Goal: Task Accomplishment & Management: Manage account settings

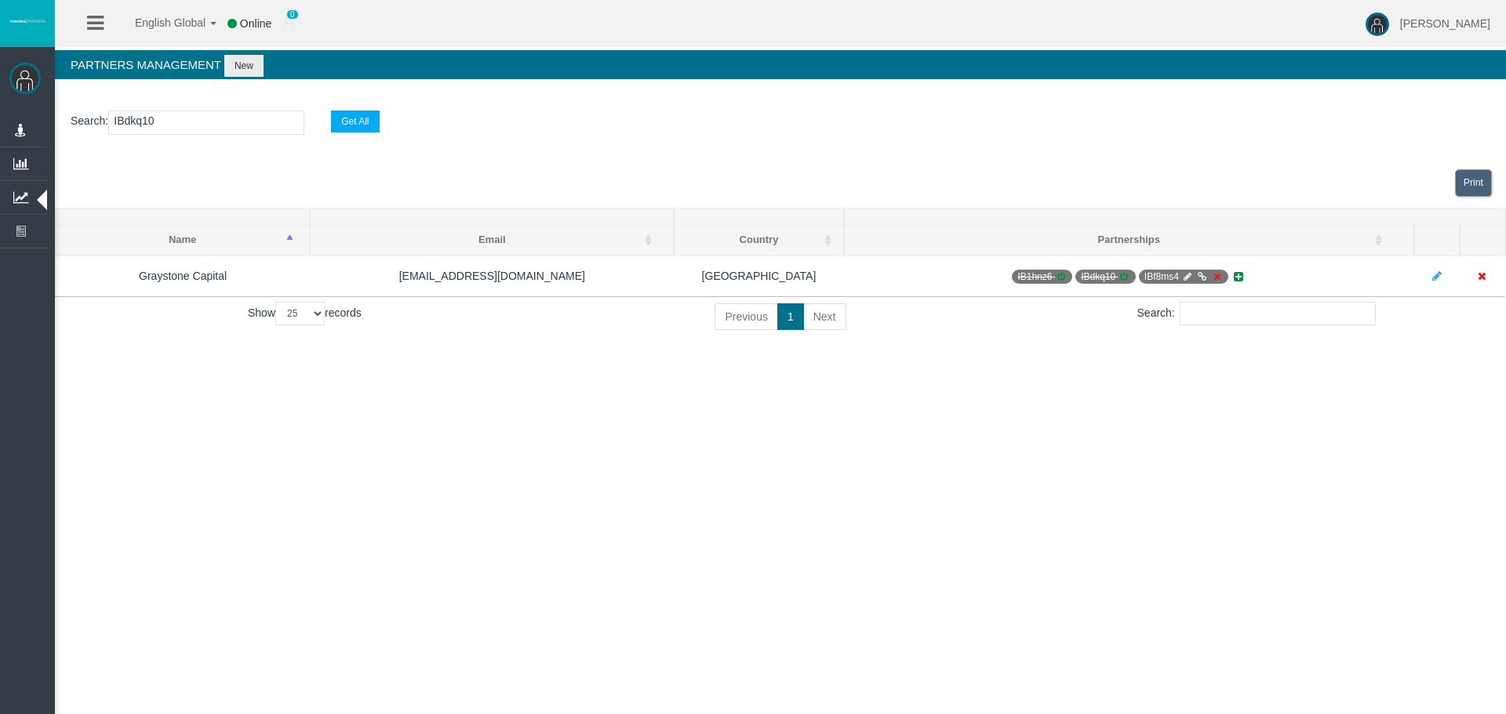
select select "25"
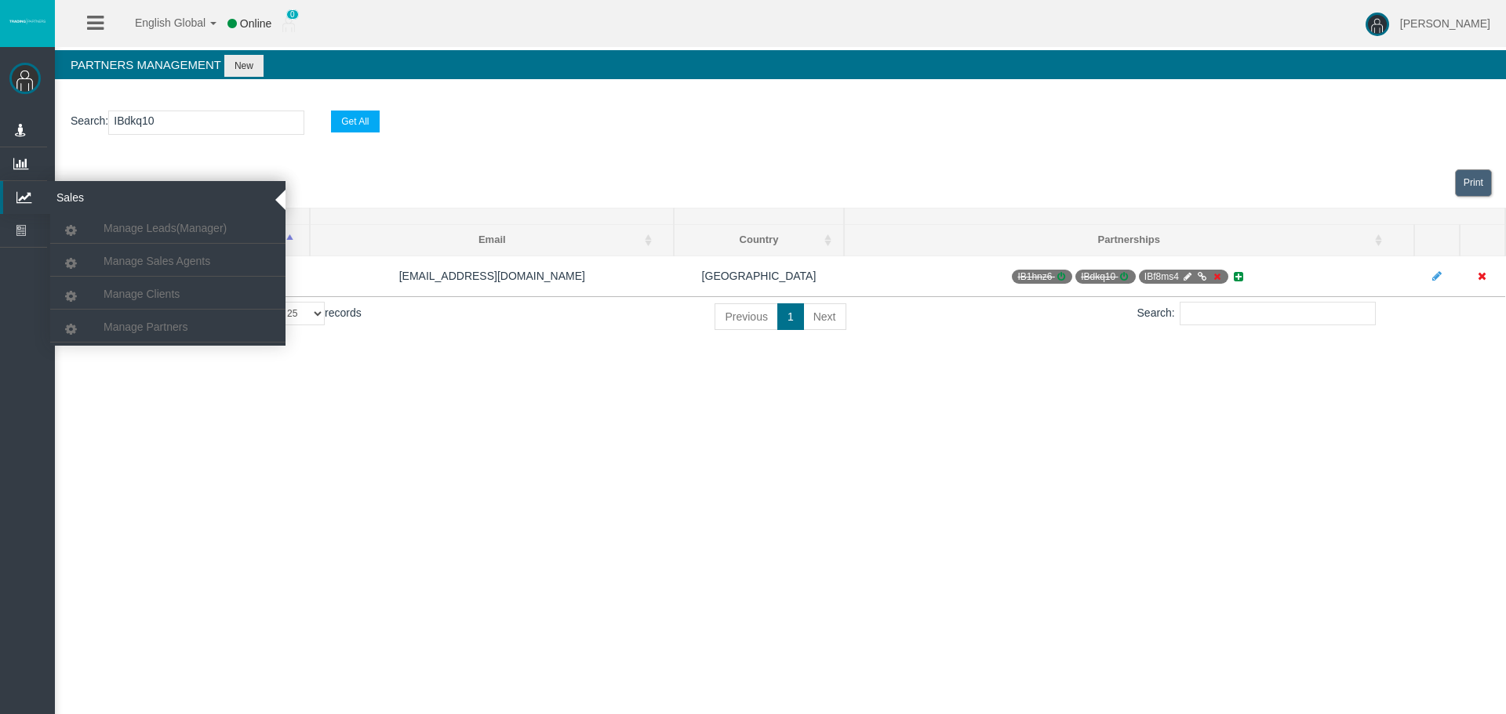
click at [9, 204] on icon at bounding box center [24, 197] width 42 height 33
click at [143, 304] on link "Manage Clients" at bounding box center [167, 294] width 235 height 28
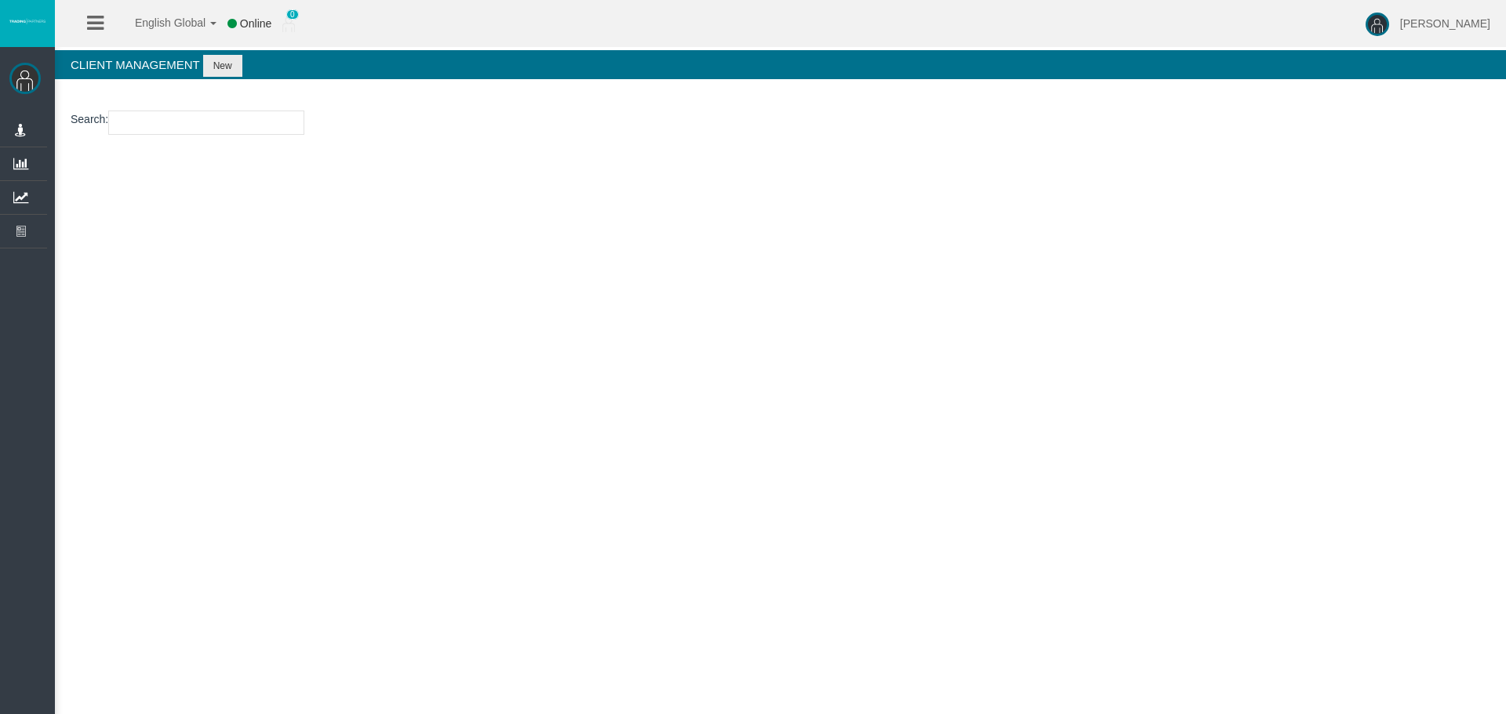
click at [168, 129] on input "number" at bounding box center [206, 123] width 196 height 24
paste input "15178408"
type input "15178408"
click at [231, 66] on button "New" at bounding box center [222, 66] width 39 height 22
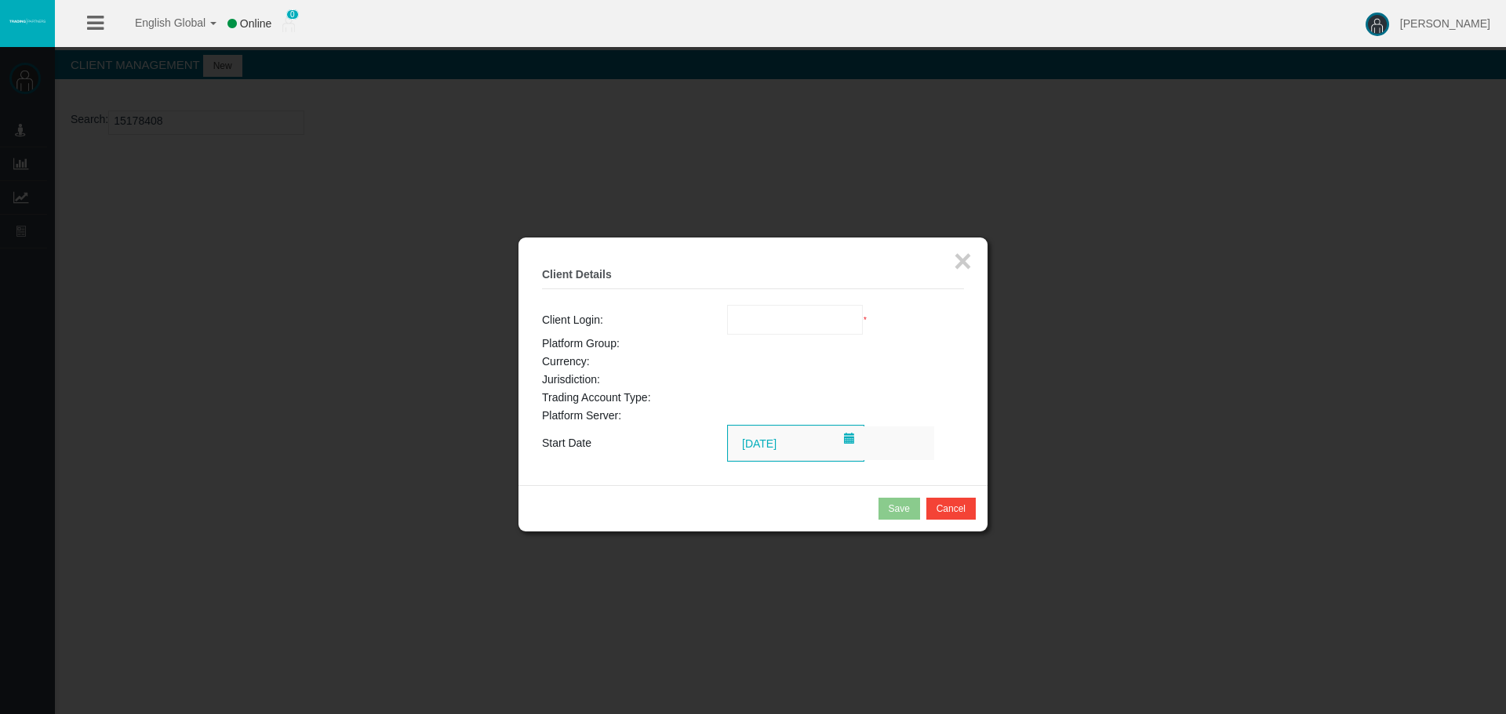
click at [758, 331] on input "text" at bounding box center [795, 320] width 135 height 28
paste input "15178408"
click at [769, 347] on span "15178408" at bounding box center [760, 348] width 49 height 13
type input "15178408"
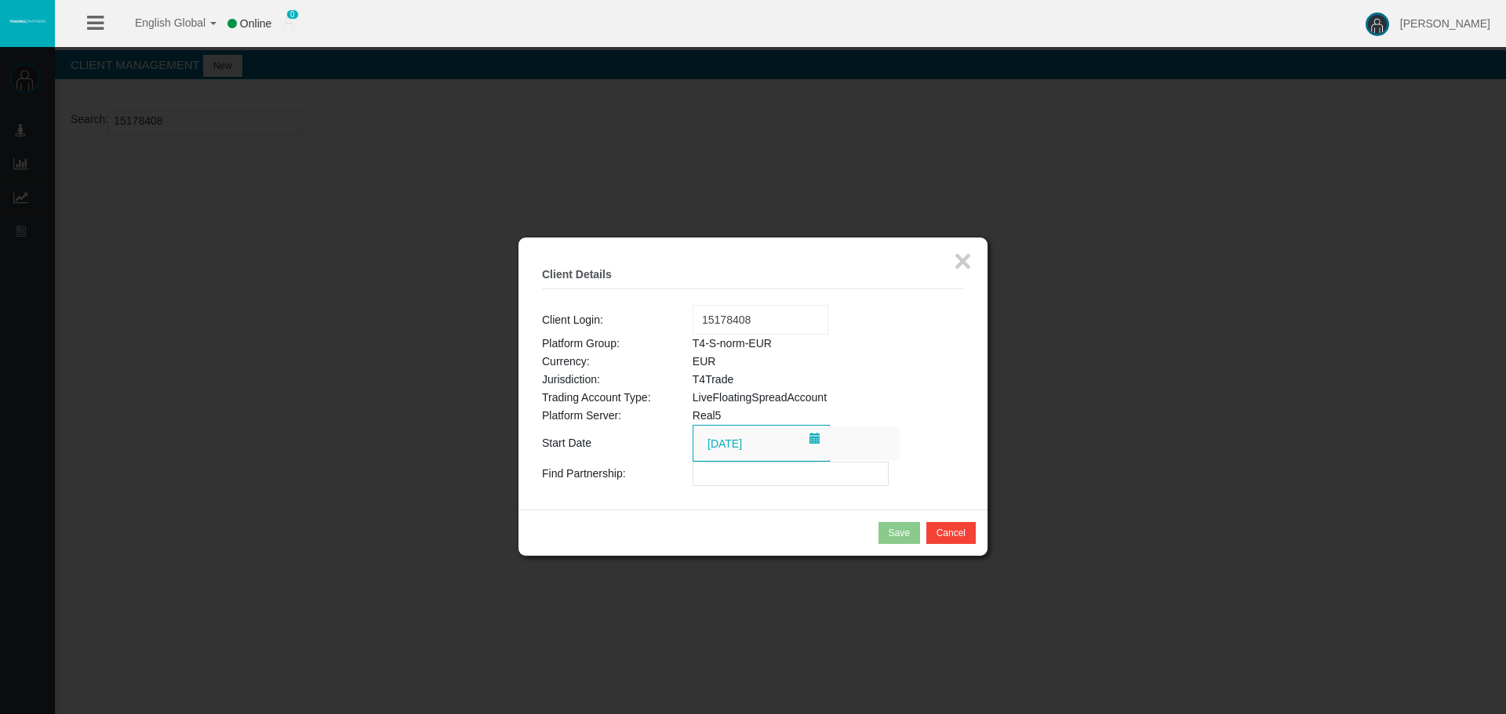
click at [750, 477] on input "text" at bounding box center [791, 474] width 196 height 24
paste input "IBag8tl"
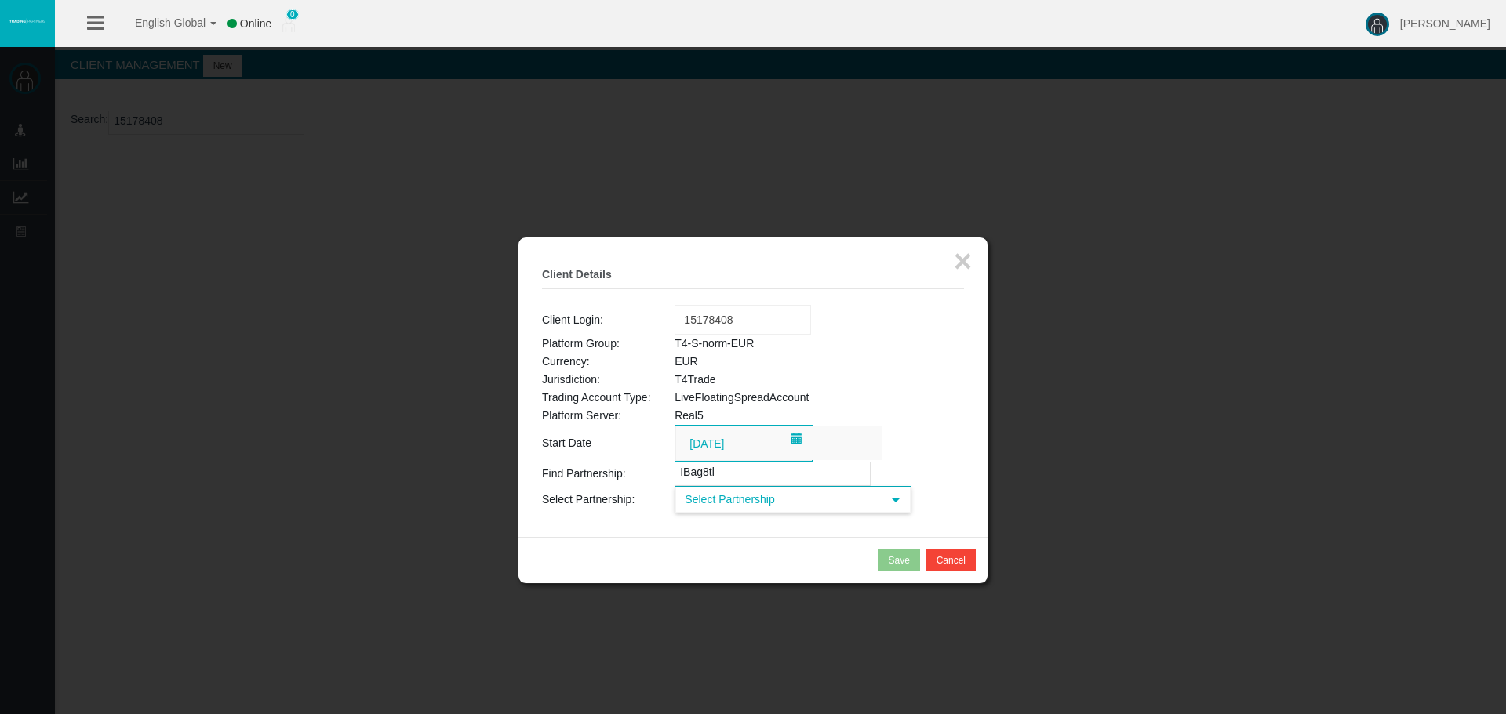
type input "IBag8tl"
click at [735, 500] on span "Select Partnership" at bounding box center [778, 500] width 205 height 24
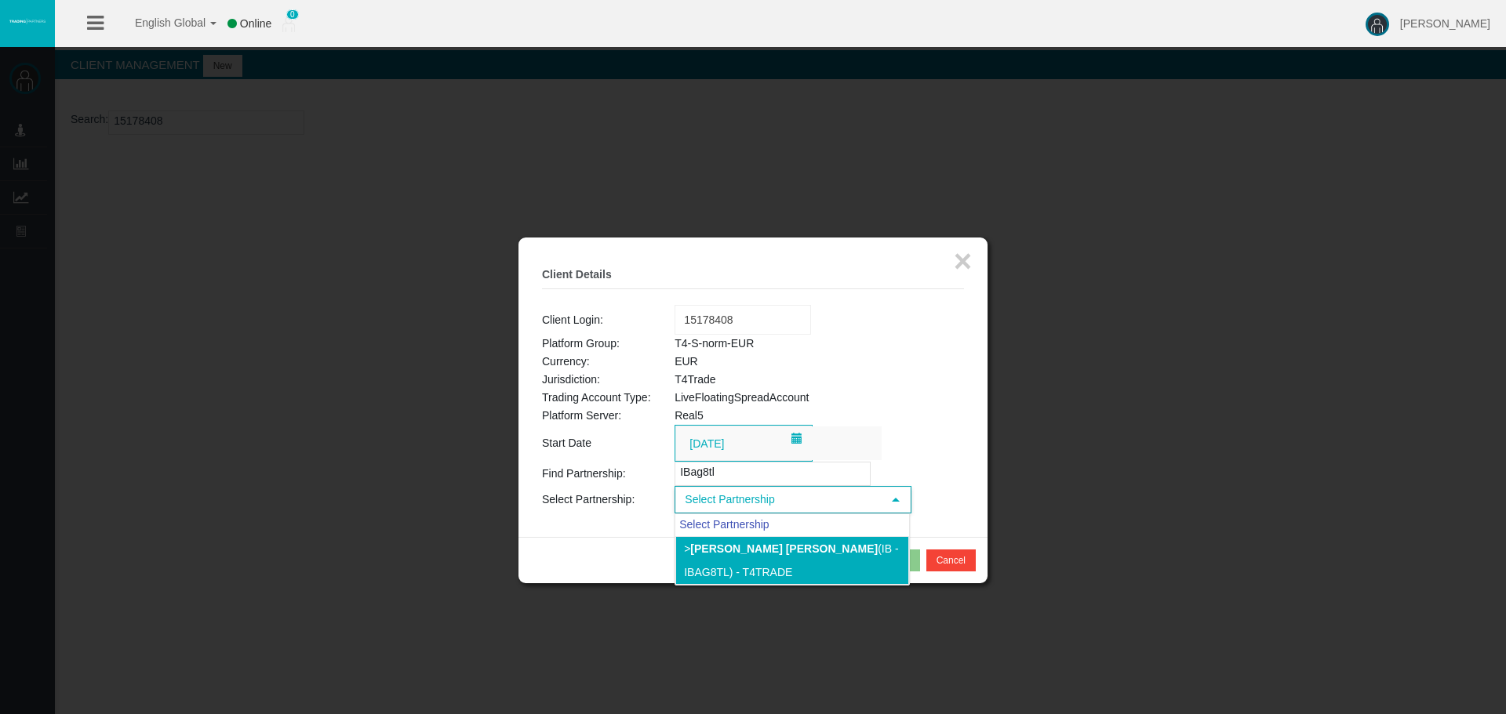
click at [723, 547] on b "Jorge Sanchez Pacheco" at bounding box center [783, 549] width 187 height 13
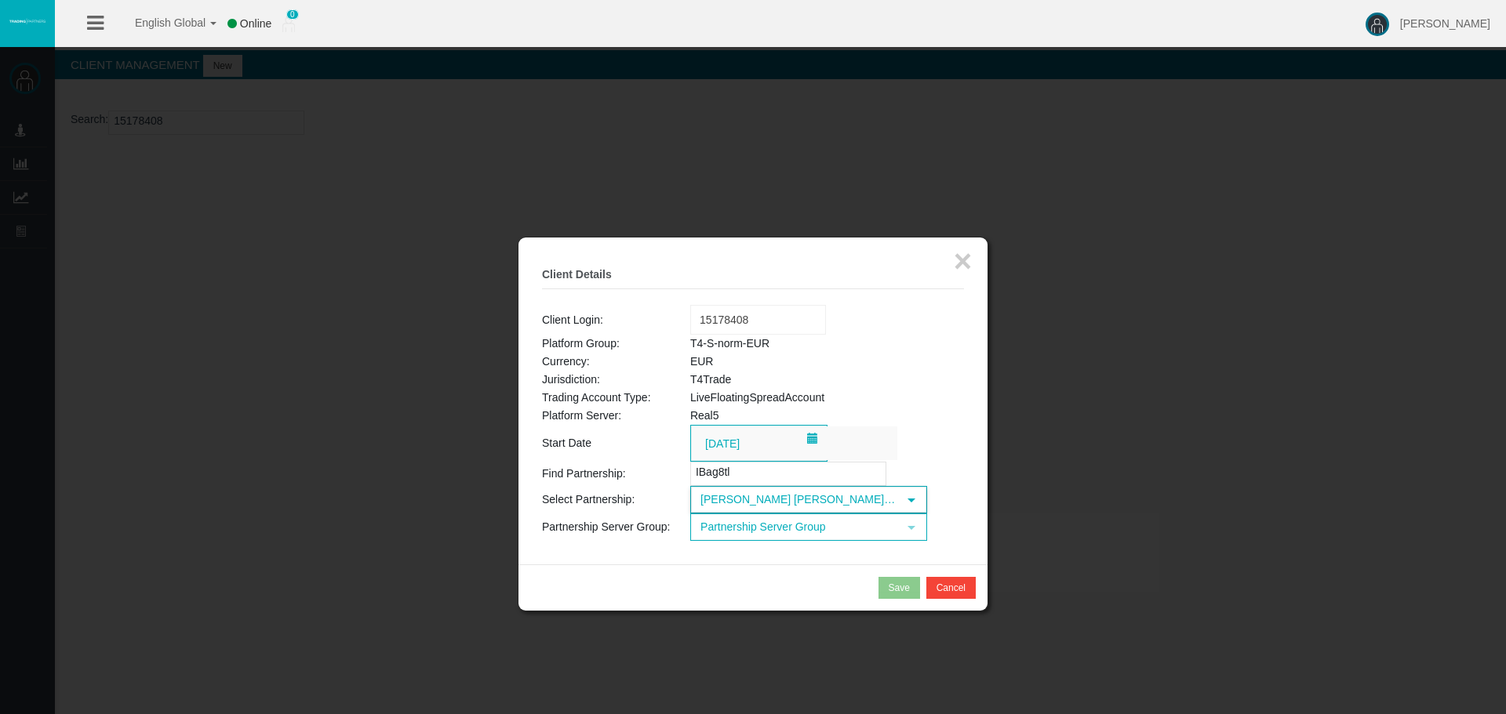
click at [776, 536] on span "Partnership Server Group" at bounding box center [794, 527] width 205 height 24
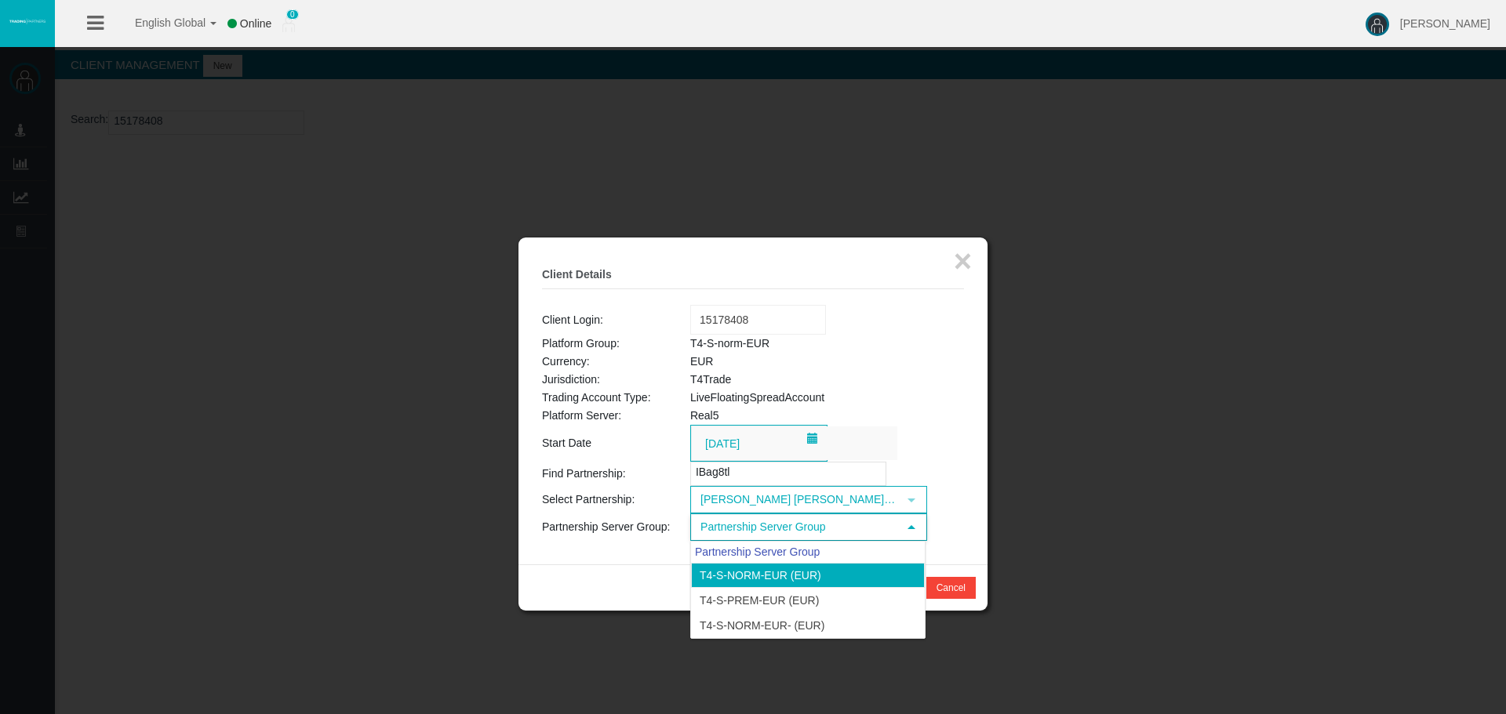
click at [767, 575] on li "T4-S-norm-EUR (EUR)" at bounding box center [808, 575] width 234 height 25
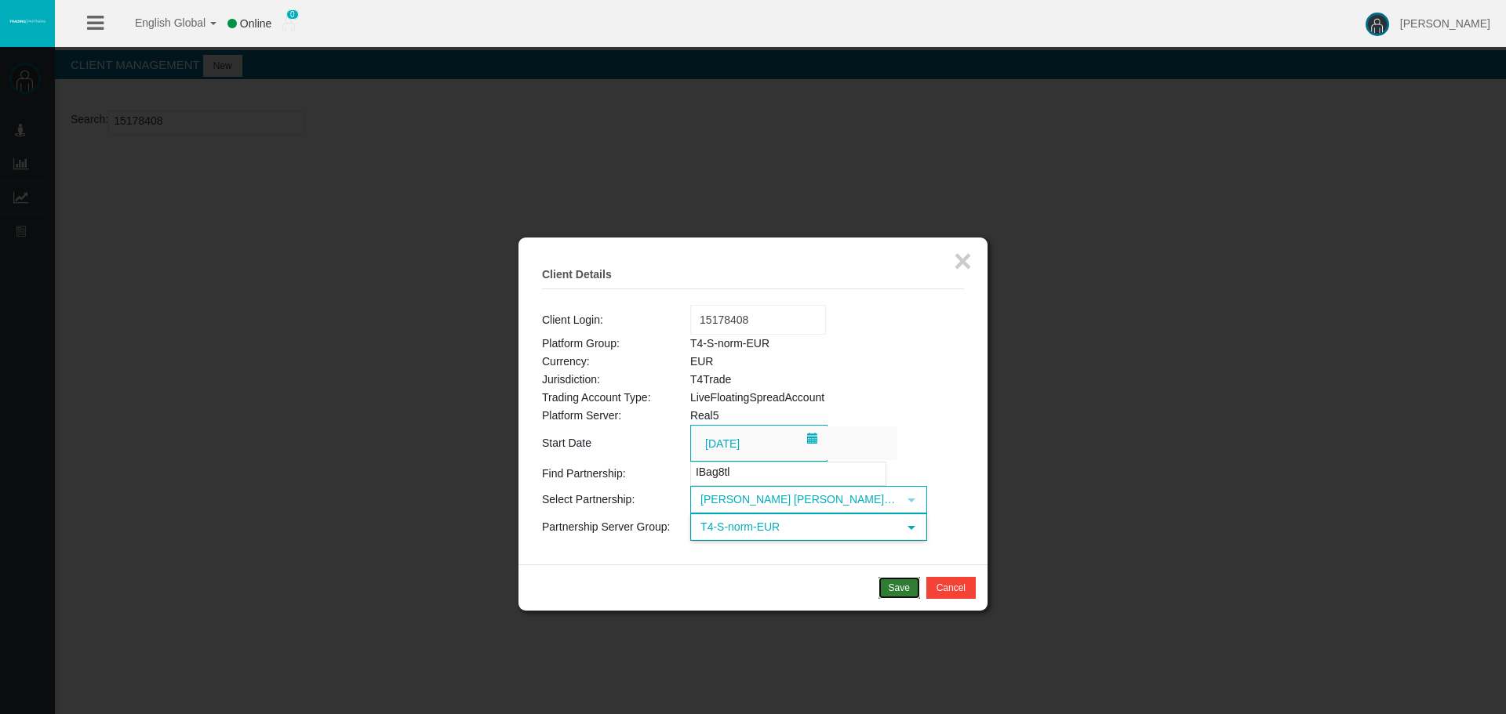
click at [895, 586] on div "Save" at bounding box center [899, 588] width 21 height 14
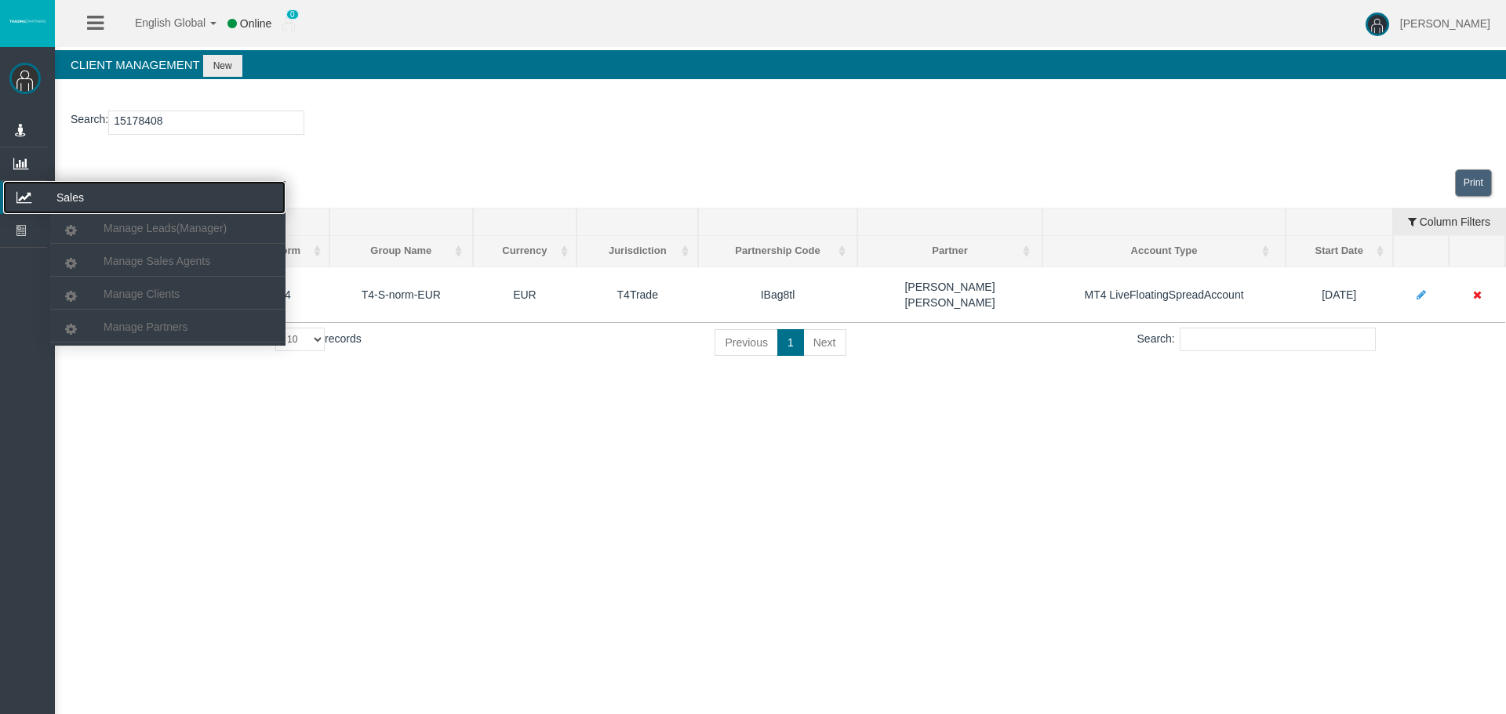
click at [30, 187] on icon at bounding box center [24, 197] width 42 height 33
drag, startPoint x: 104, startPoint y: 285, endPoint x: 138, endPoint y: 208, distance: 84.3
click at [104, 286] on link "Manage Clients" at bounding box center [167, 294] width 235 height 28
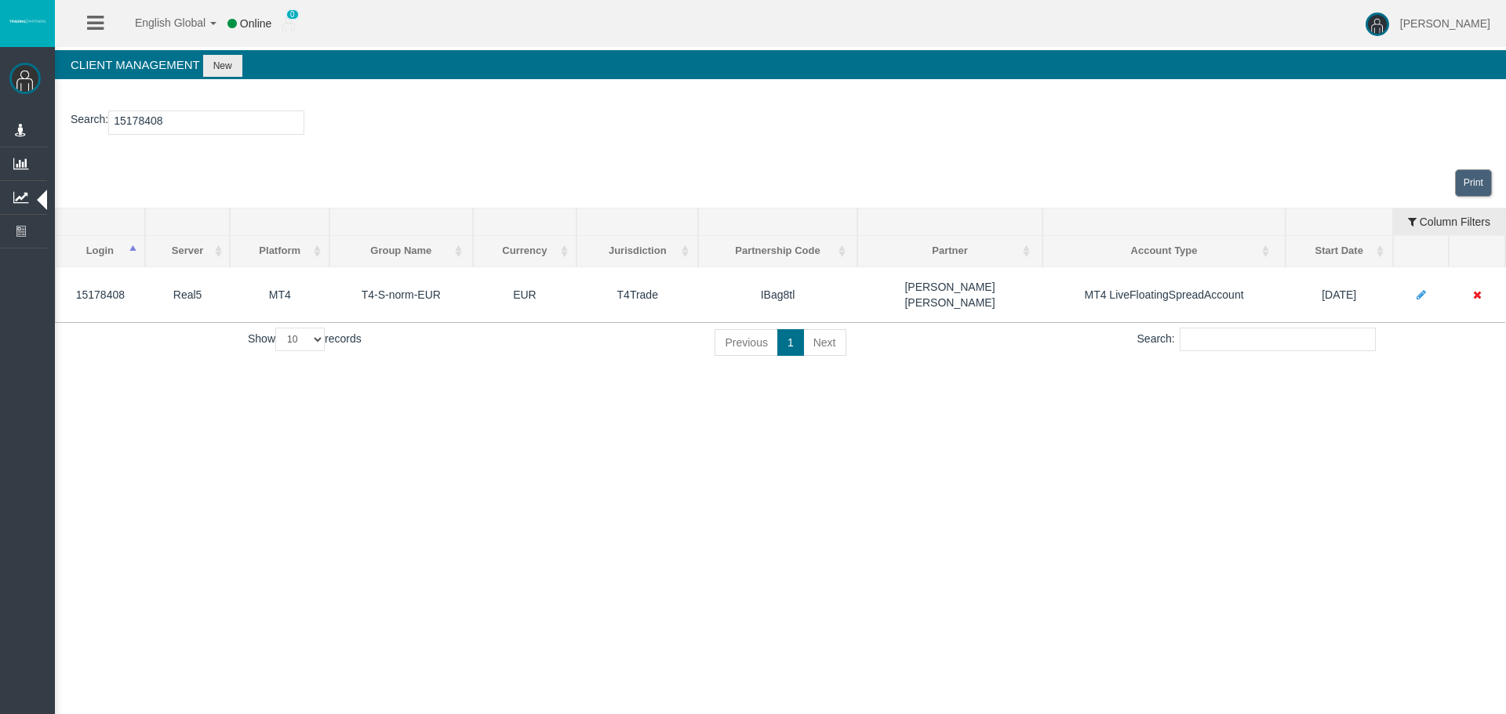
click at [132, 121] on input "15178408" at bounding box center [206, 123] width 196 height 24
paste input "6770"
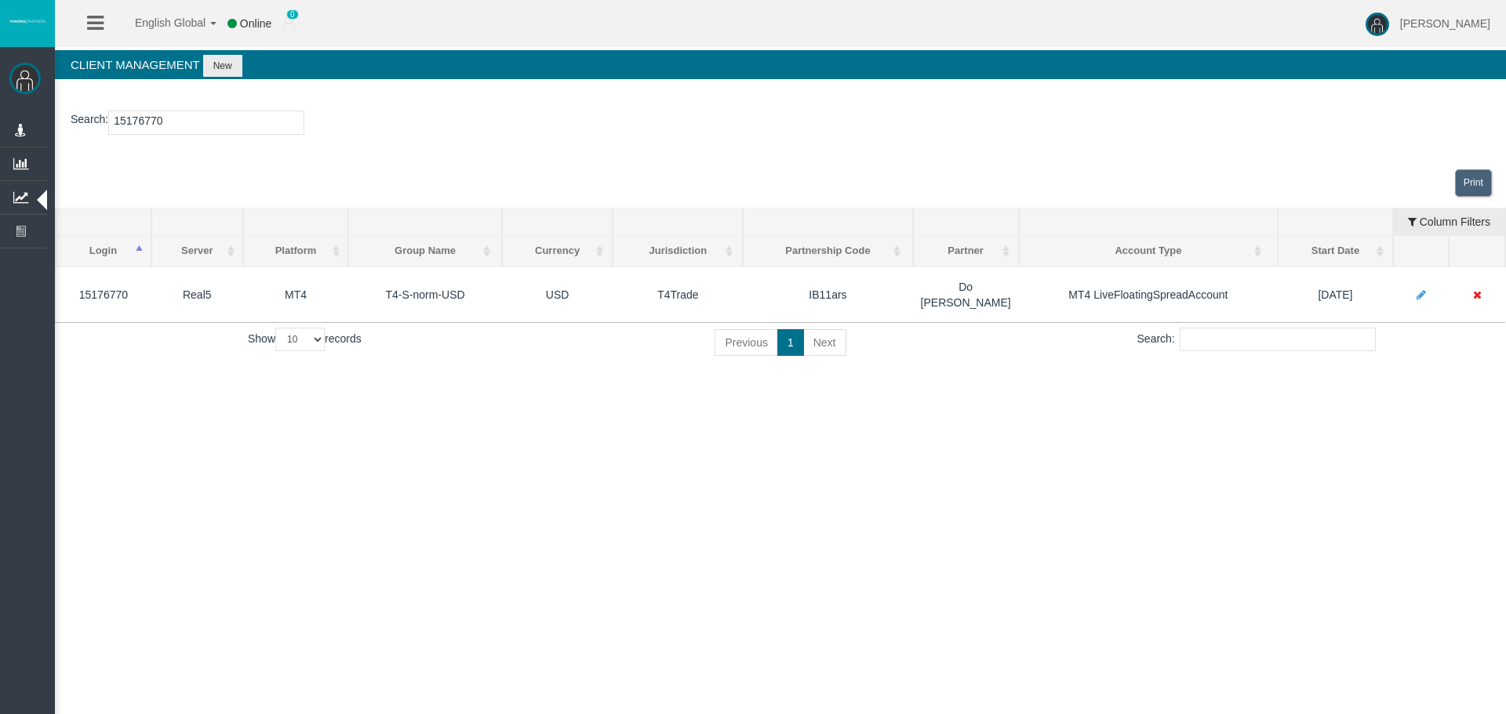
type input "15176770"
click at [558, 425] on div "English Global 简体中文 English Global 日本語 한국어 Online 0 Chrystalla Rousou Help Log …" at bounding box center [753, 357] width 1506 height 714
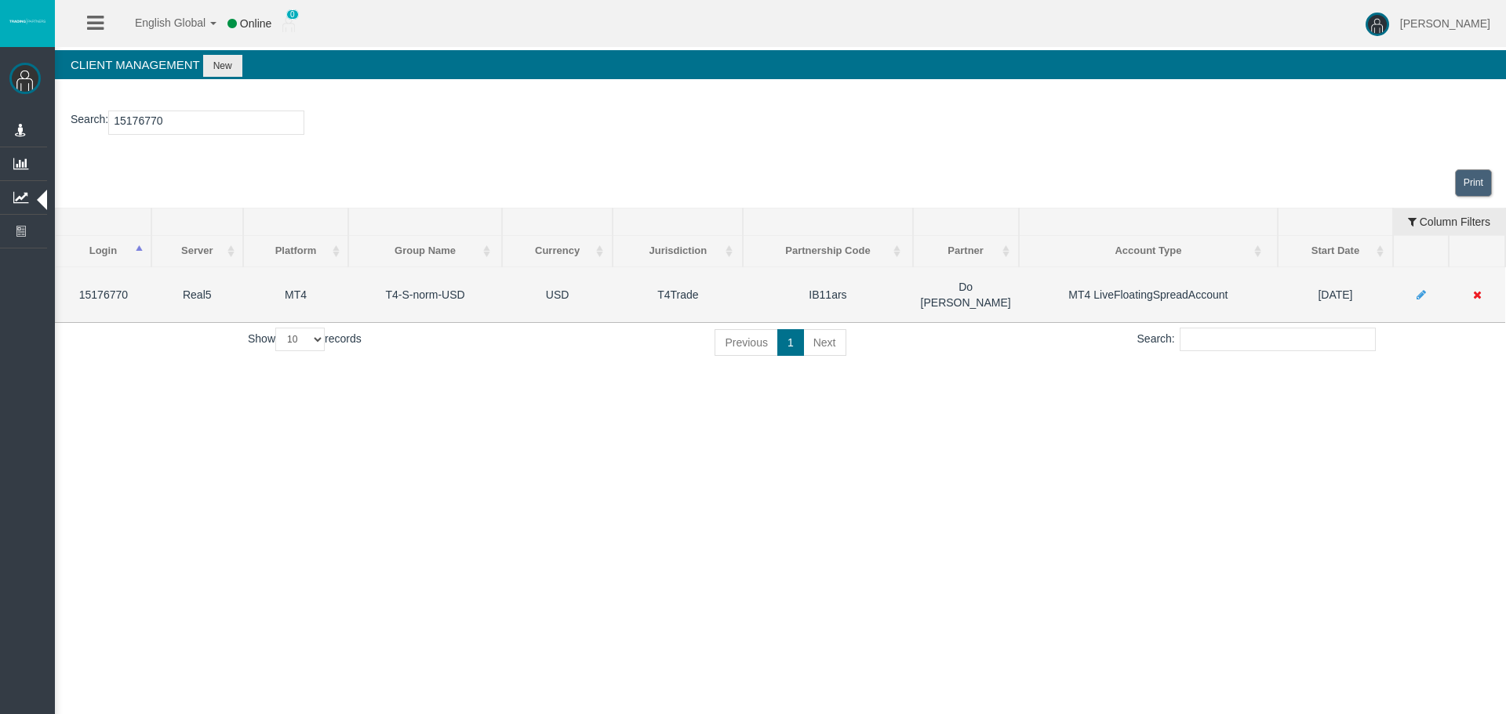
click at [842, 281] on td "IB11ars" at bounding box center [827, 295] width 169 height 56
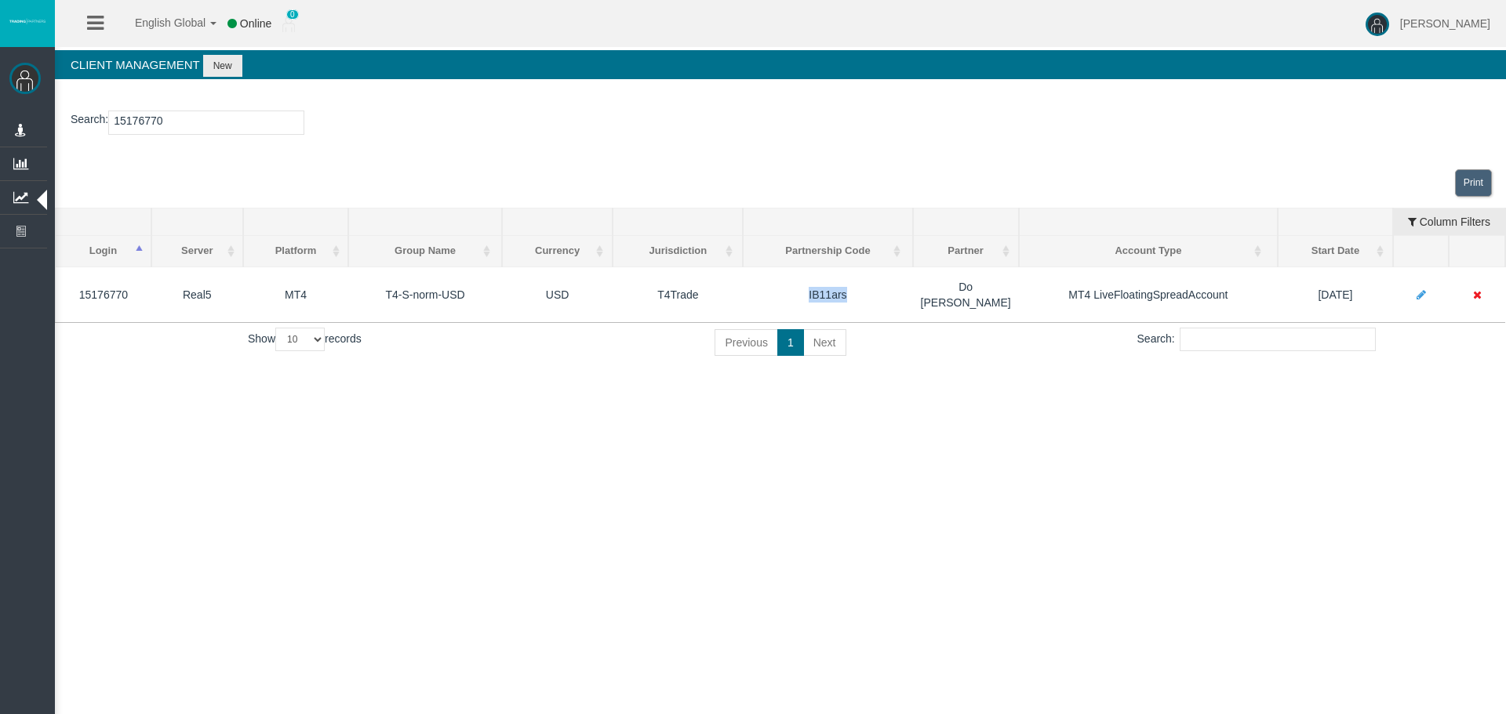
copy td "IB11ars"
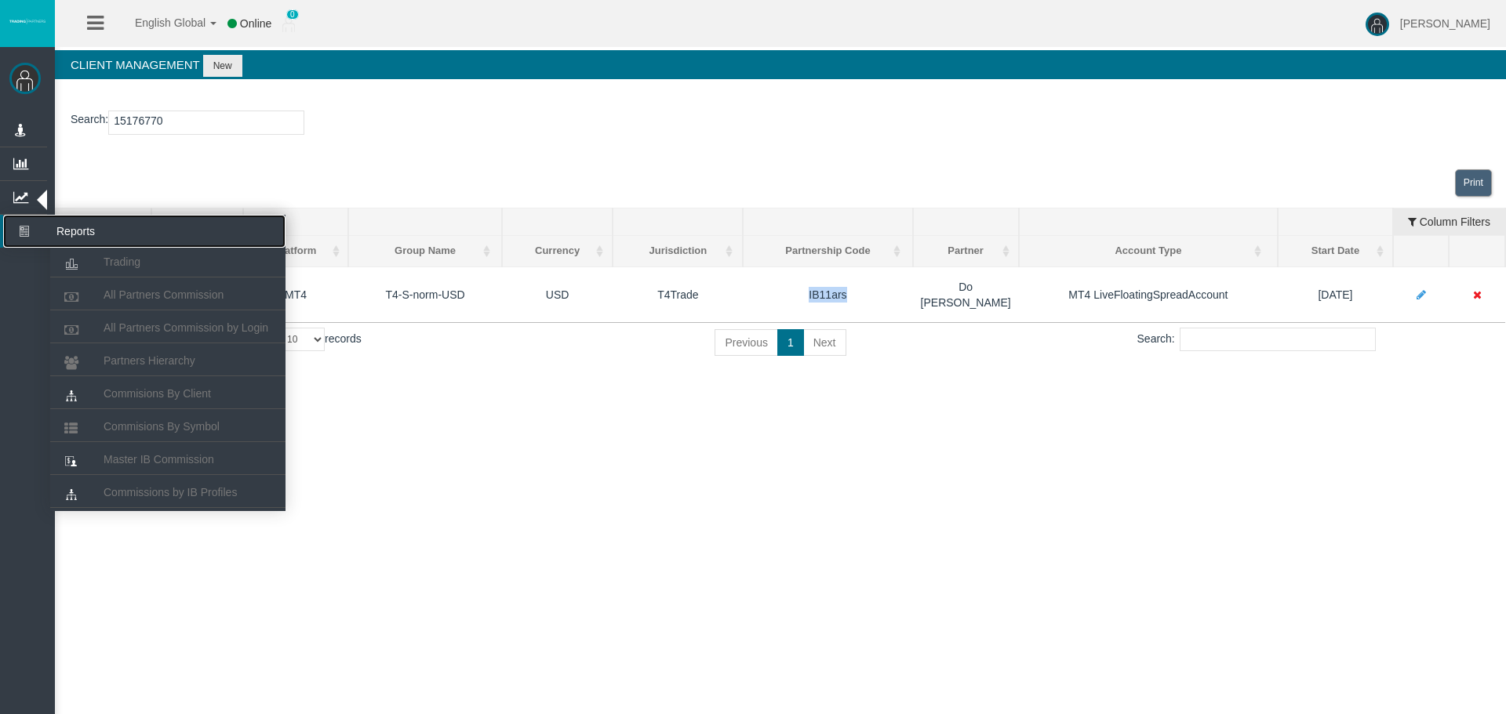
click at [14, 220] on icon at bounding box center [24, 231] width 42 height 33
click at [158, 389] on span "Commisions By Client" at bounding box center [157, 393] width 107 height 13
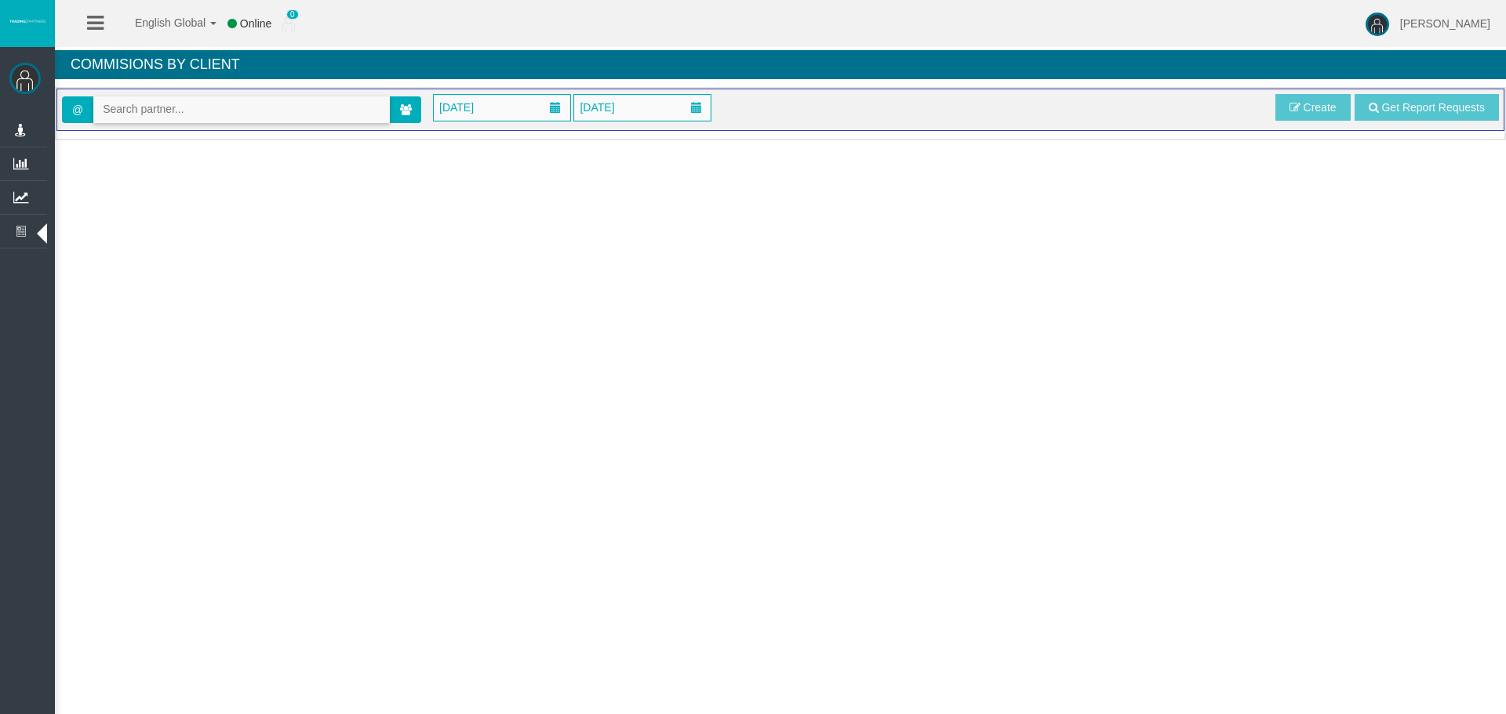
click at [174, 117] on input "text" at bounding box center [241, 109] width 295 height 24
paste input "IB11ars"
drag, startPoint x: 150, startPoint y: 140, endPoint x: 212, endPoint y: 148, distance: 62.6
click at [150, 138] on span "[36468] Do Thao" at bounding box center [178, 136] width 150 height 13
type input "thaolun1409@gmail.com"
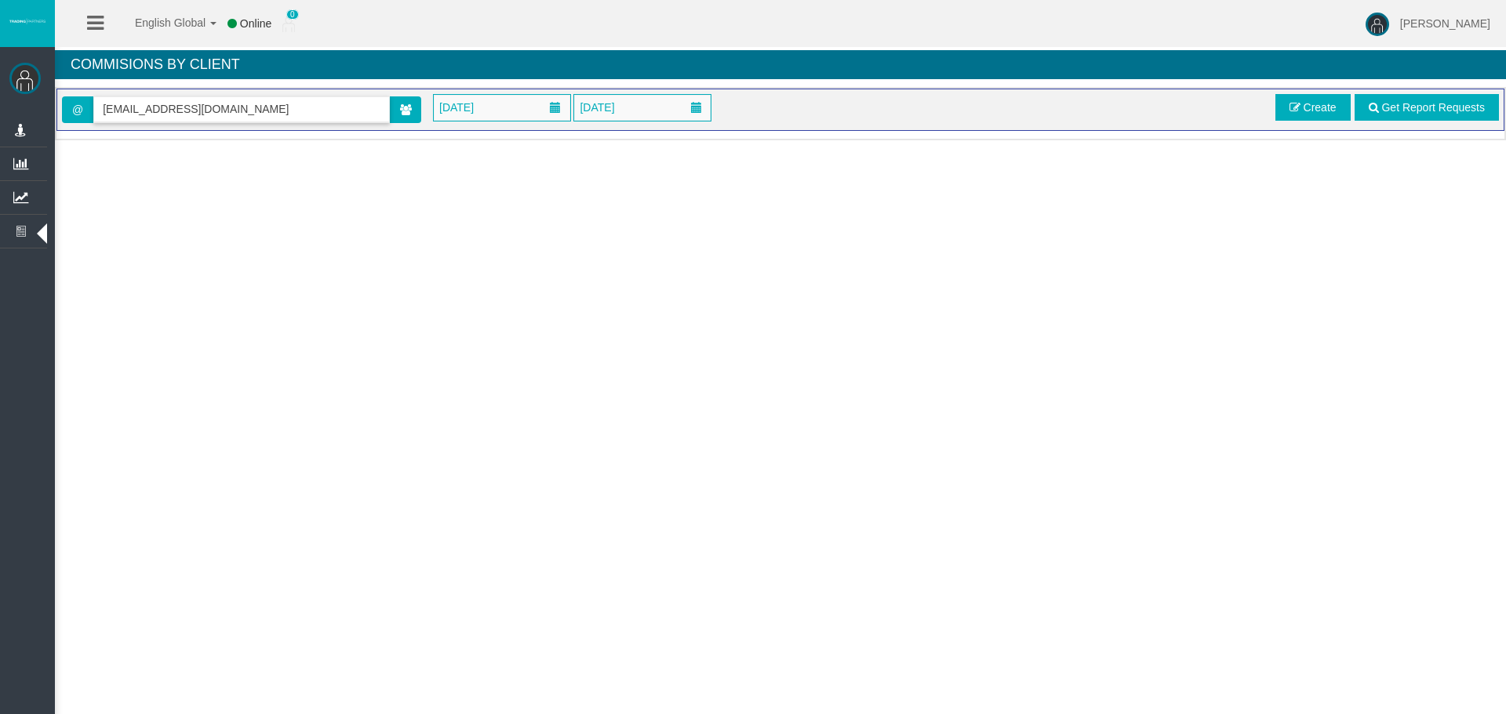
click at [478, 114] on span "January 2025" at bounding box center [457, 107] width 44 height 22
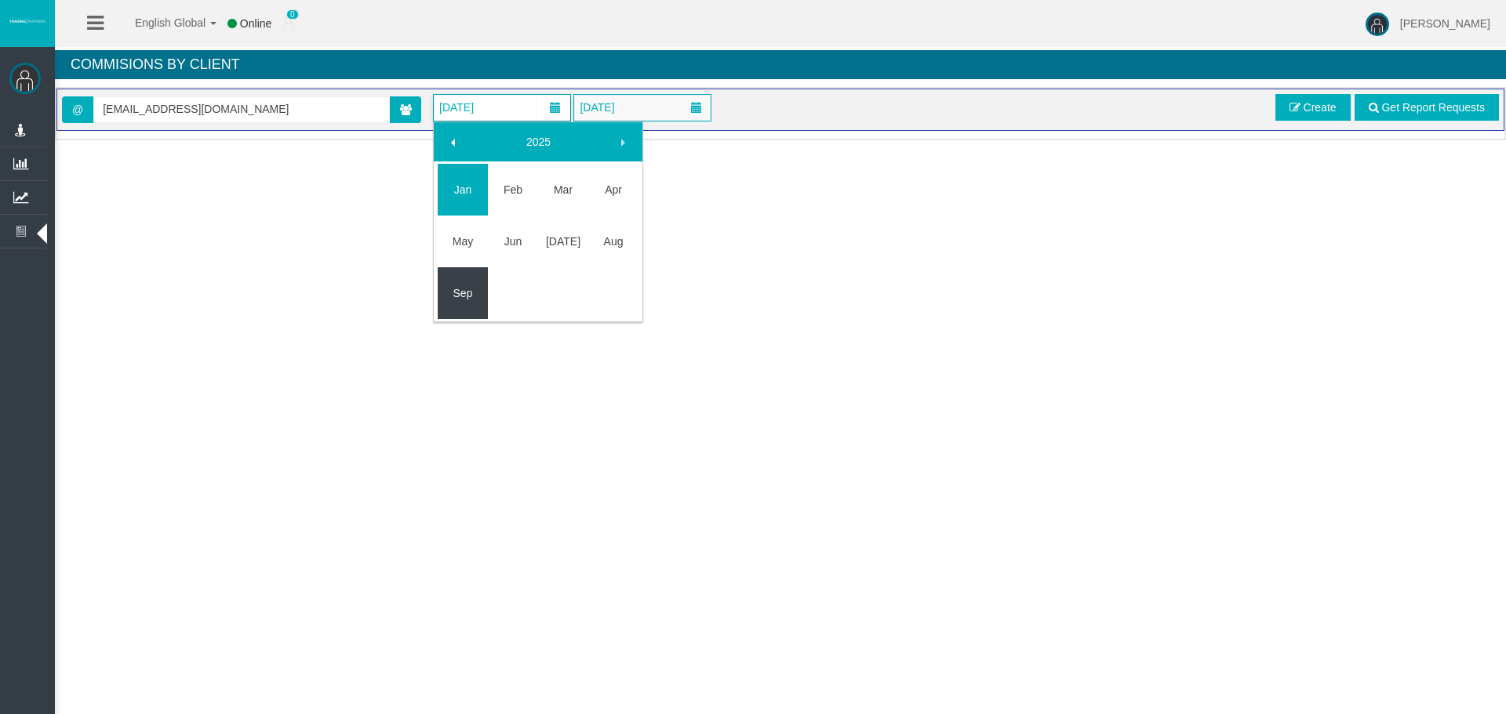
click at [461, 293] on link "Sep" at bounding box center [463, 293] width 50 height 28
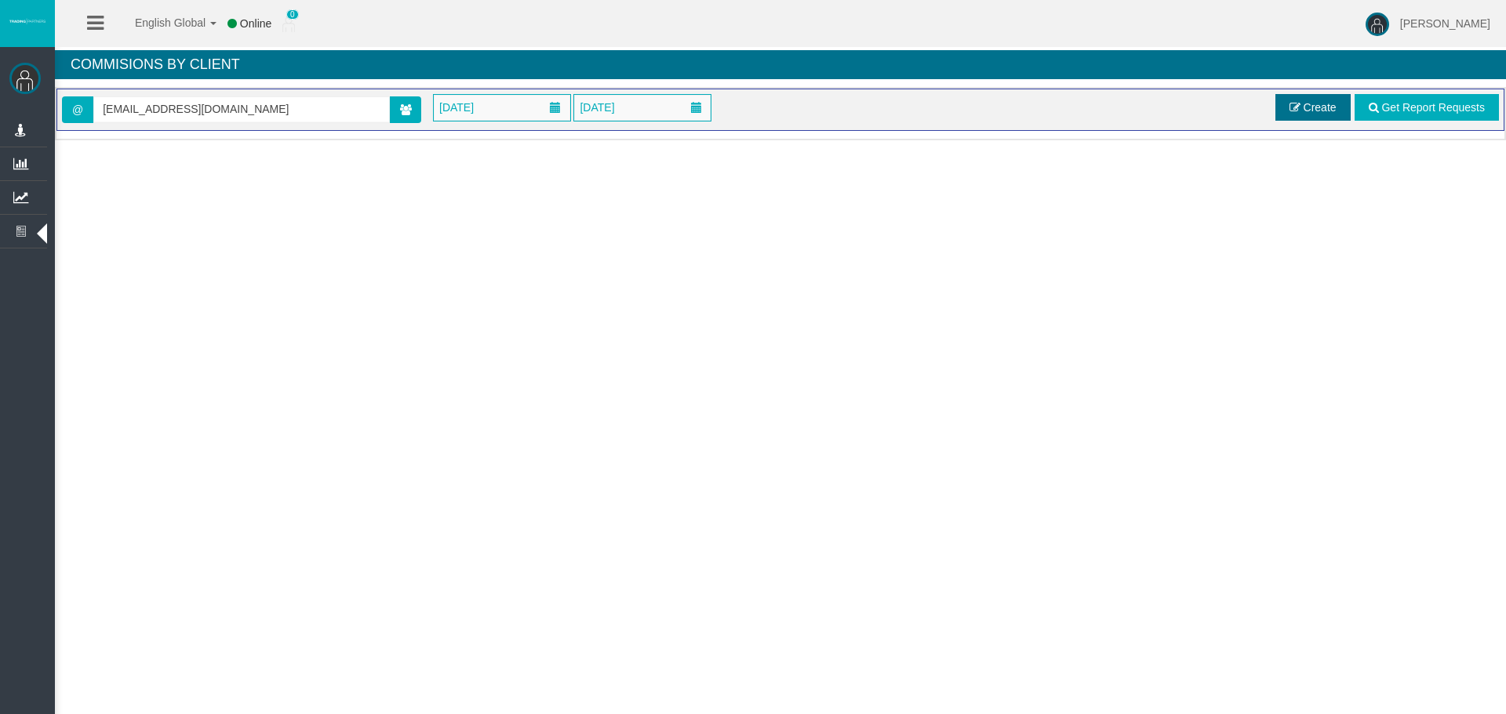
click at [1298, 106] on span at bounding box center [1294, 107] width 11 height 11
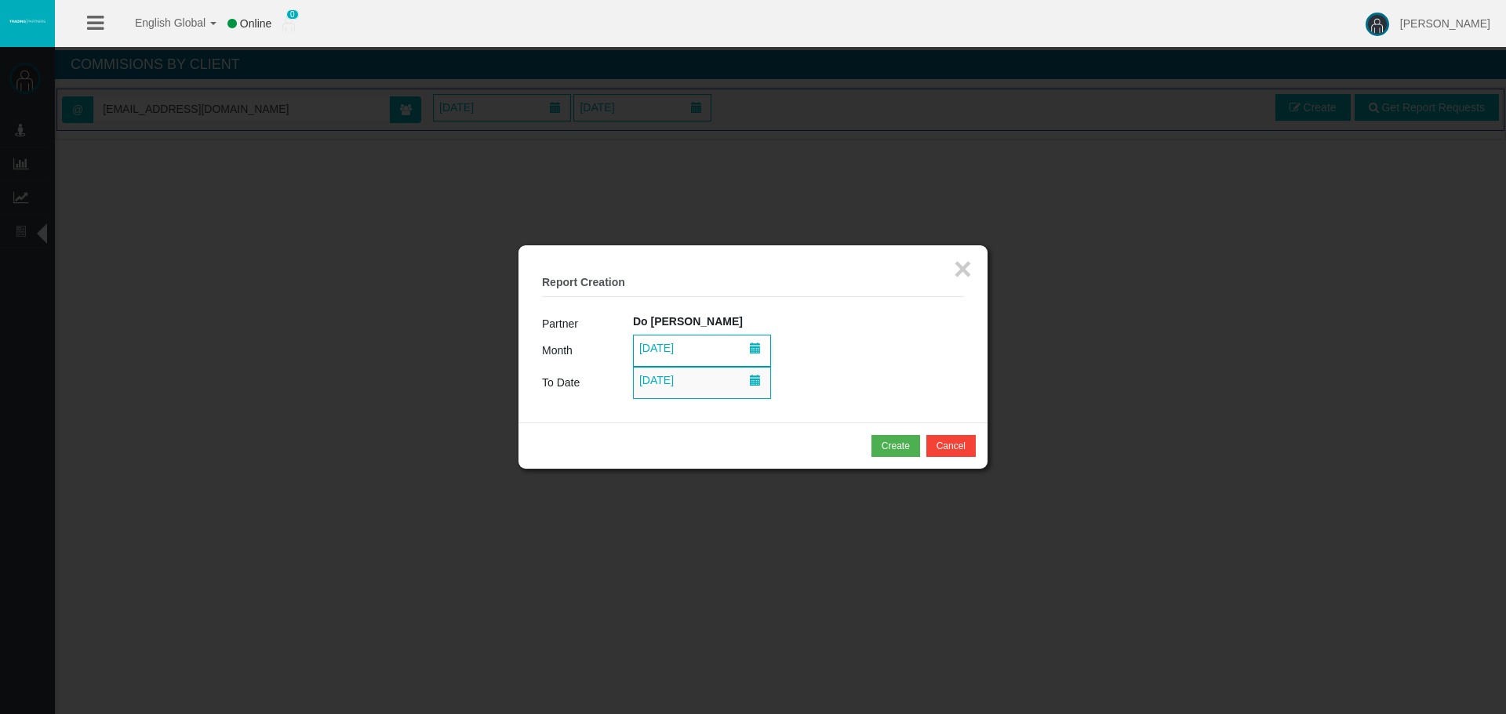
click at [678, 353] on span "01/09/2025" at bounding box center [656, 348] width 44 height 22
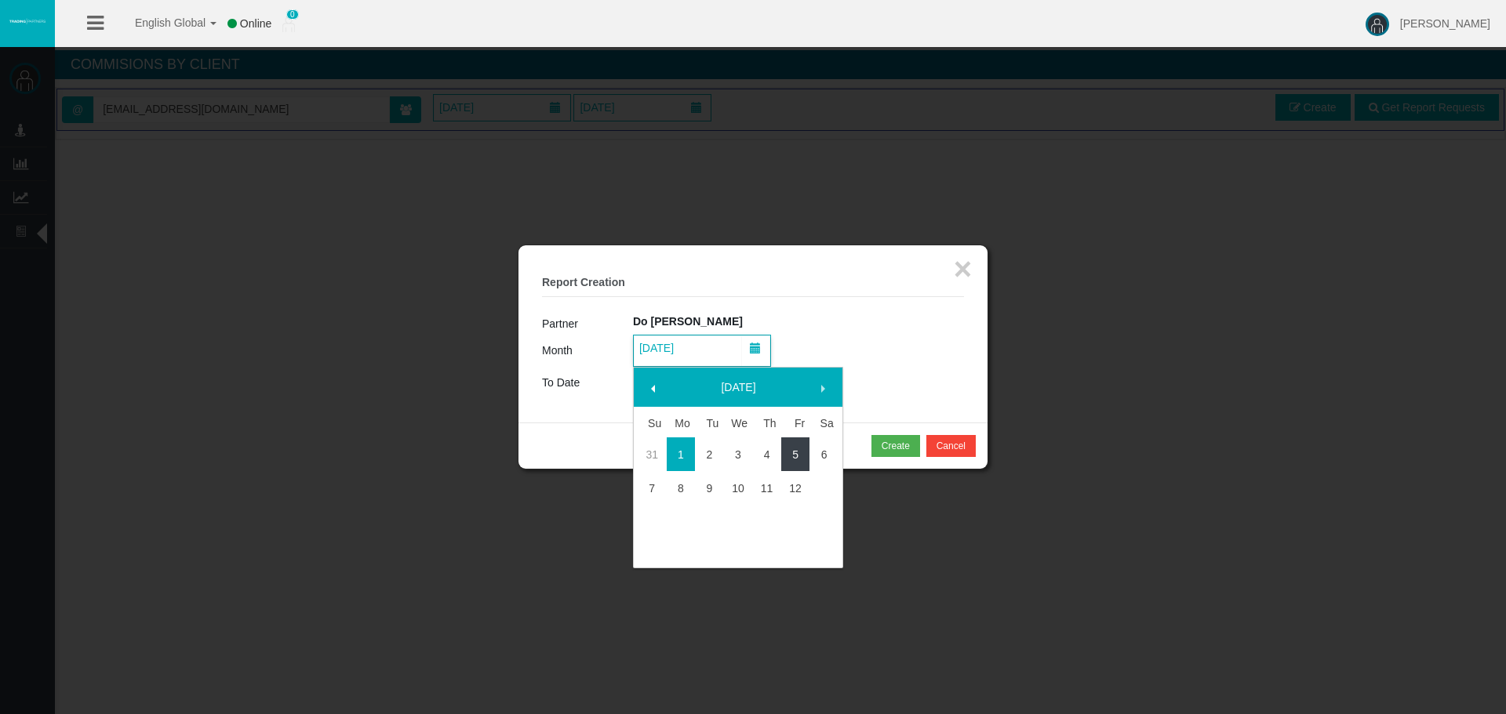
click at [797, 453] on link "5" at bounding box center [795, 455] width 29 height 28
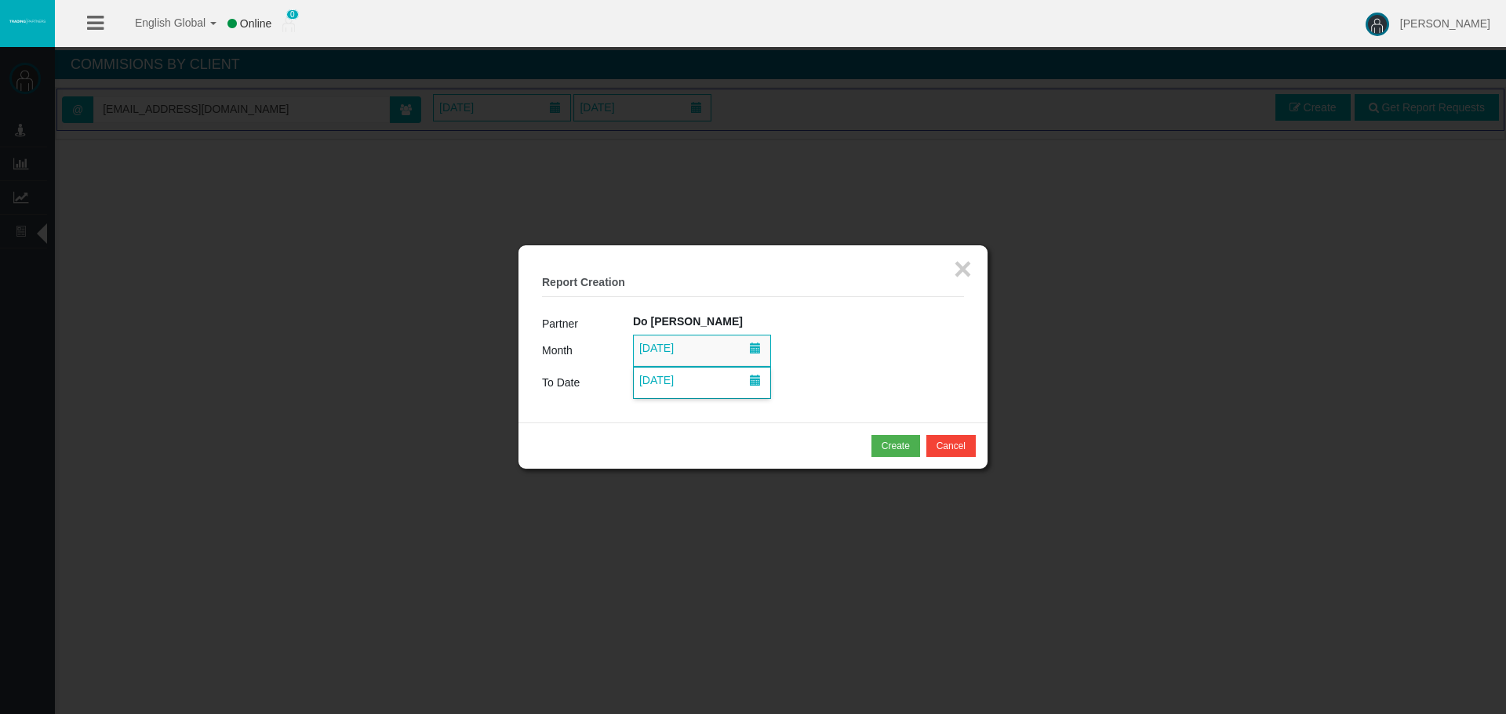
click at [664, 381] on span "12/09/2025" at bounding box center [656, 380] width 44 height 22
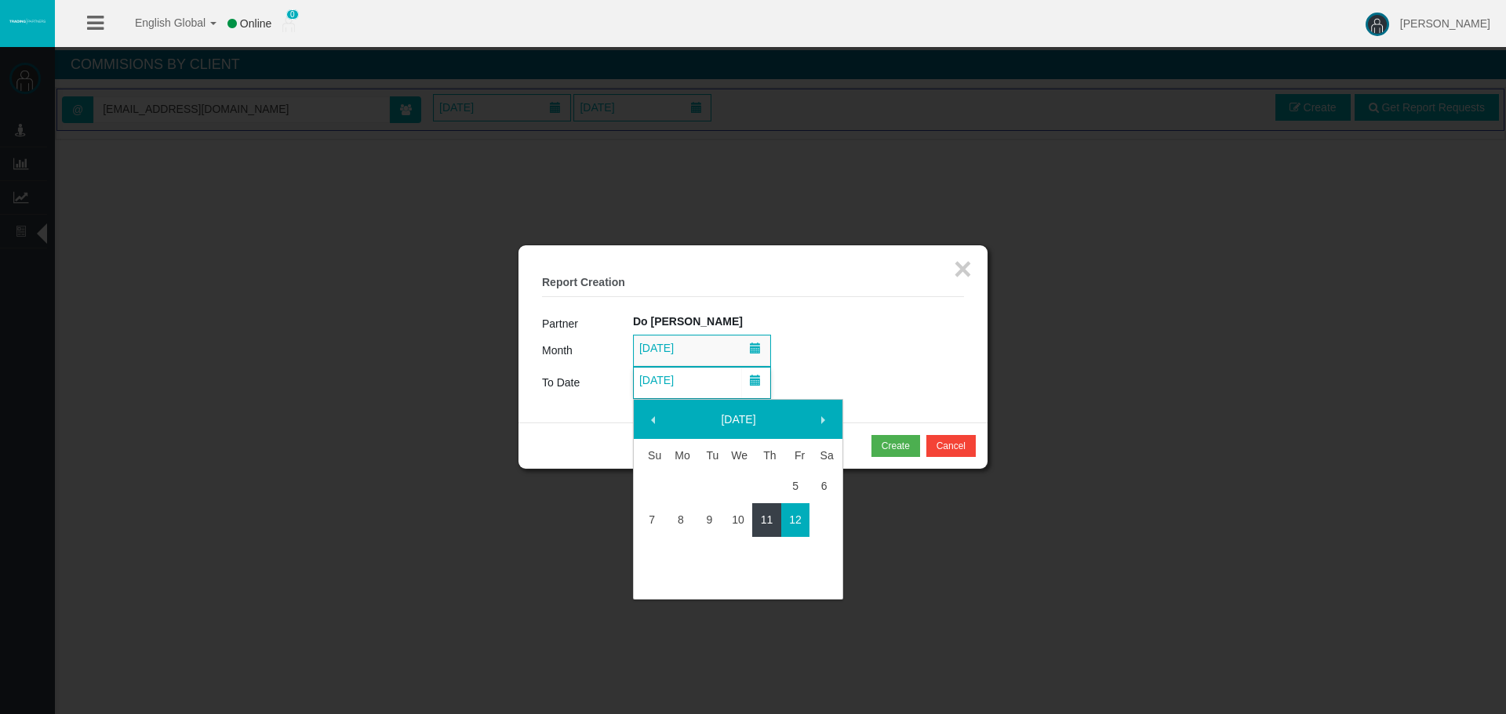
click at [765, 519] on link "11" at bounding box center [766, 520] width 29 height 28
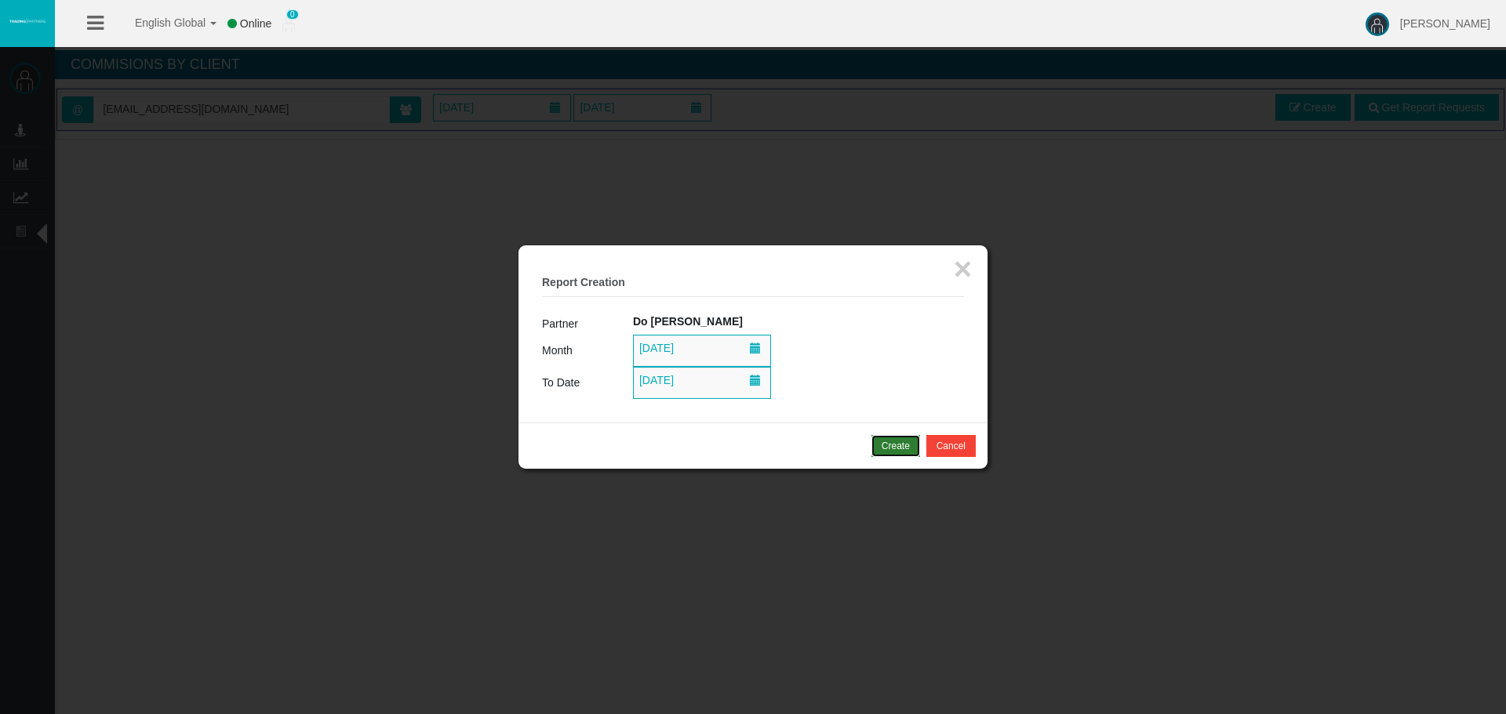
click at [886, 444] on div "Create" at bounding box center [896, 446] width 28 height 14
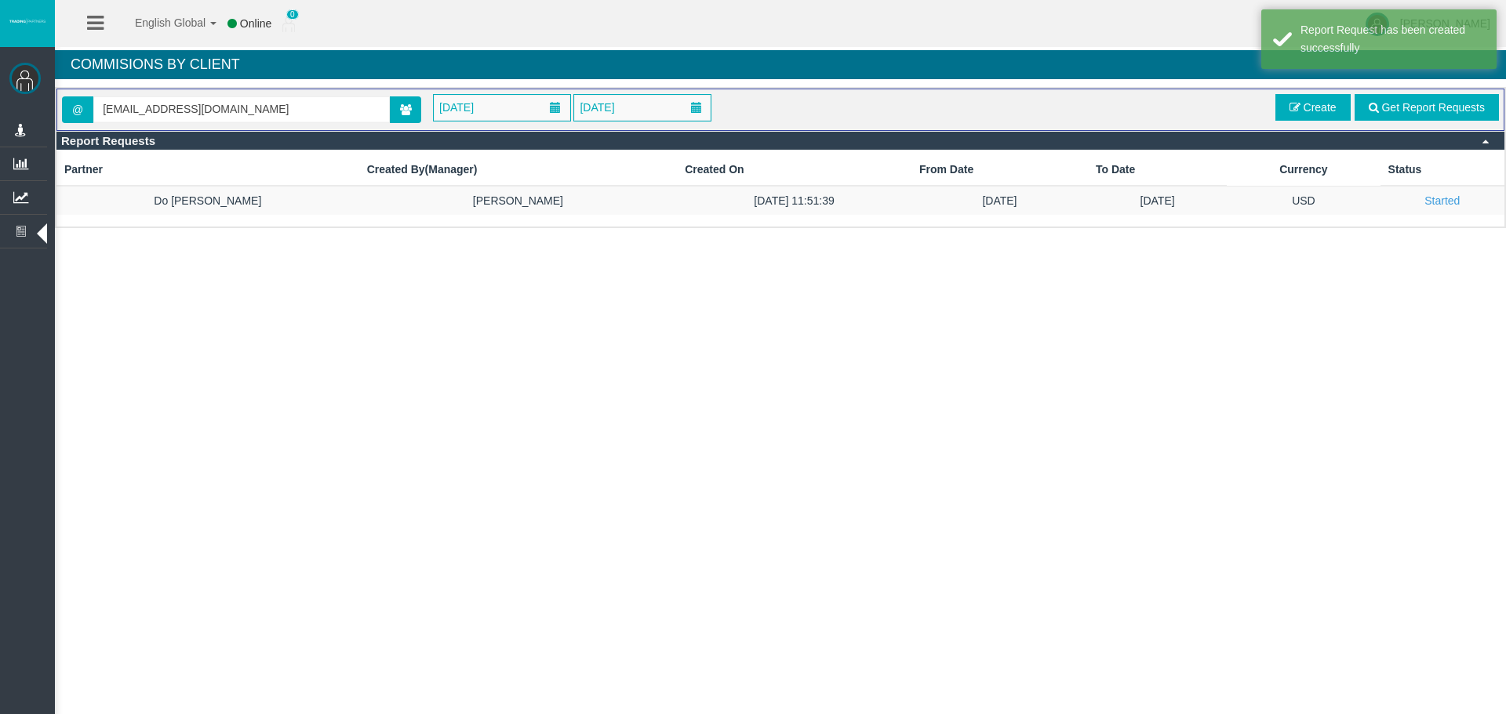
drag, startPoint x: 1422, startPoint y: 106, endPoint x: 1365, endPoint y: 97, distance: 57.9
click at [1423, 105] on span "Get Report Requests" at bounding box center [1433, 107] width 104 height 13
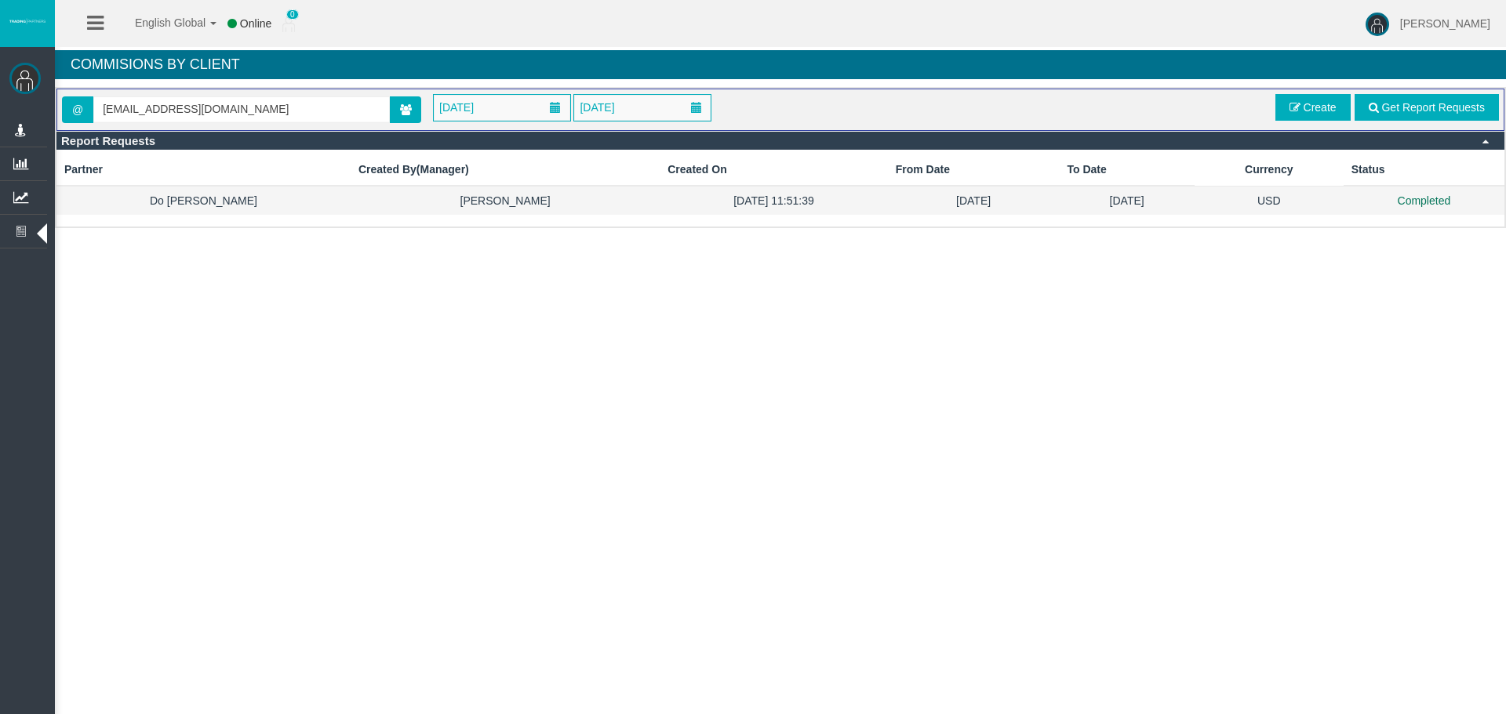
click at [1389, 202] on td "Completed" at bounding box center [1424, 200] width 161 height 29
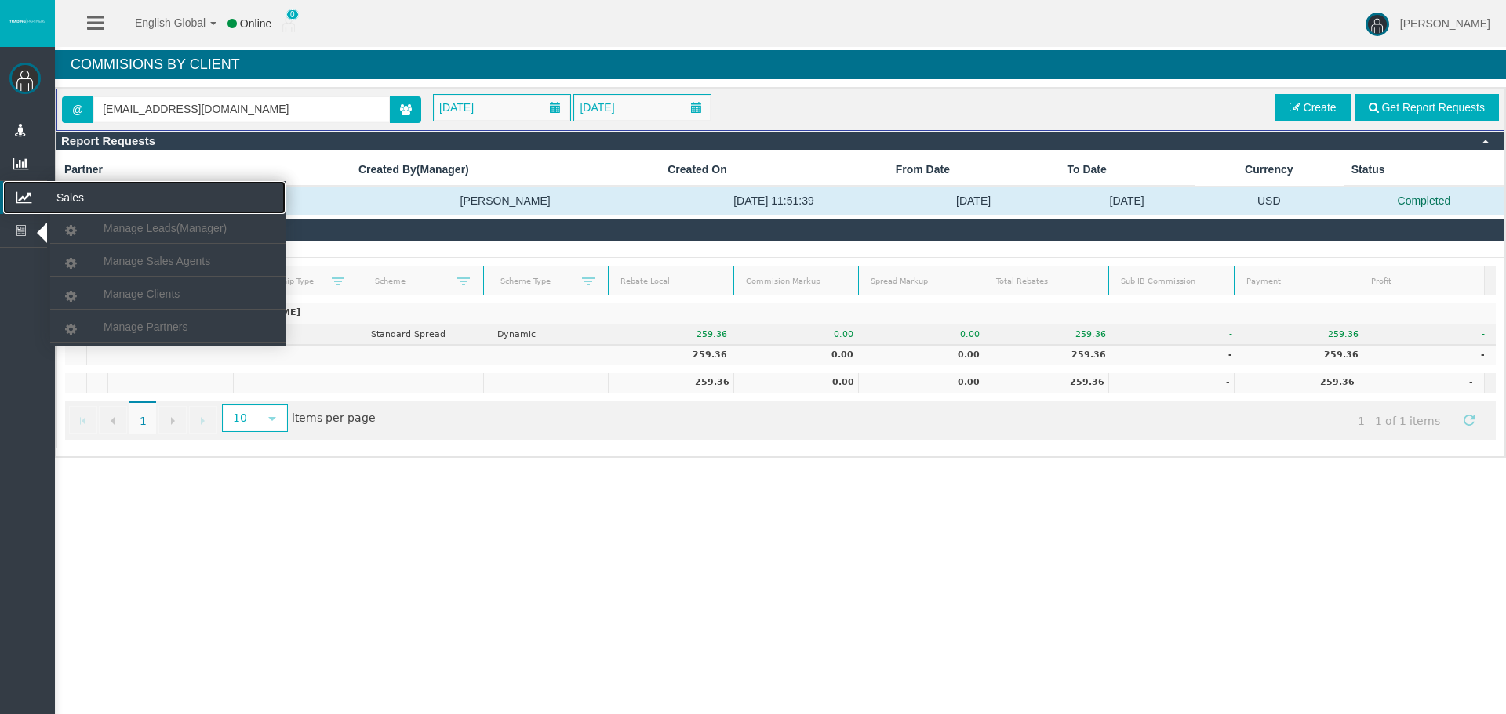
click at [18, 196] on icon at bounding box center [24, 197] width 42 height 33
click at [148, 322] on span "Manage Partners" at bounding box center [146, 327] width 84 height 13
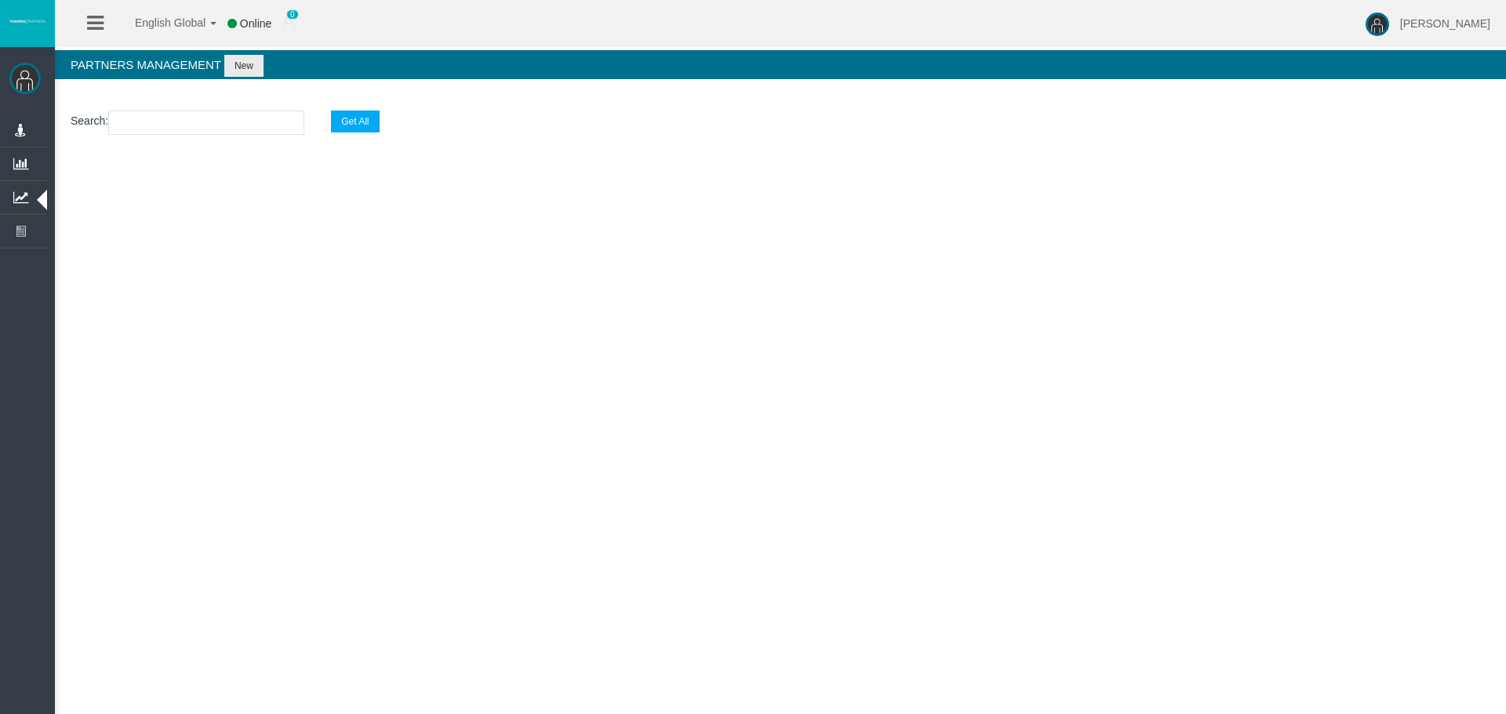
click at [160, 112] on input "text" at bounding box center [206, 123] width 196 height 24
paste input "IB11ars"
type input "IB11ars"
select select "25"
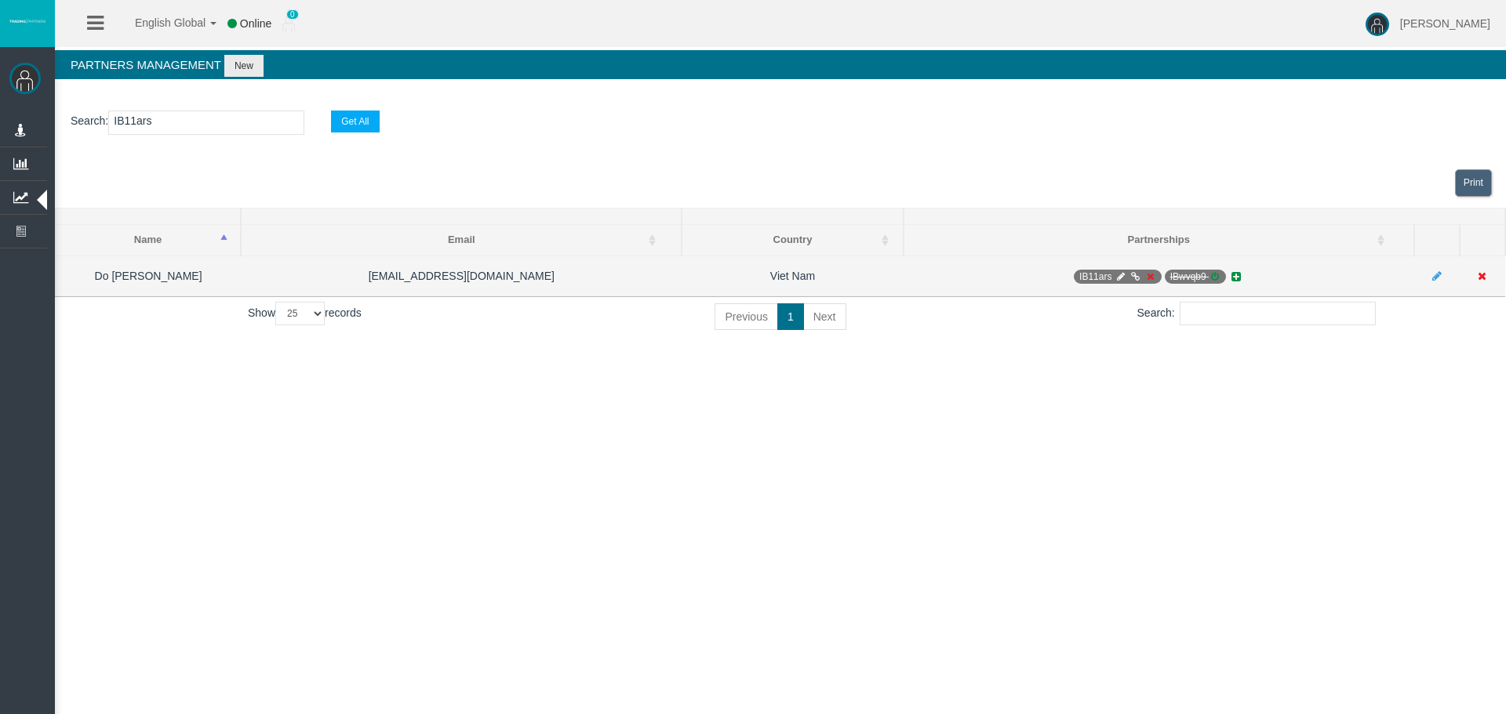
type input "IB11ars"
click at [1121, 278] on icon at bounding box center [1120, 276] width 12 height 9
select select "0"
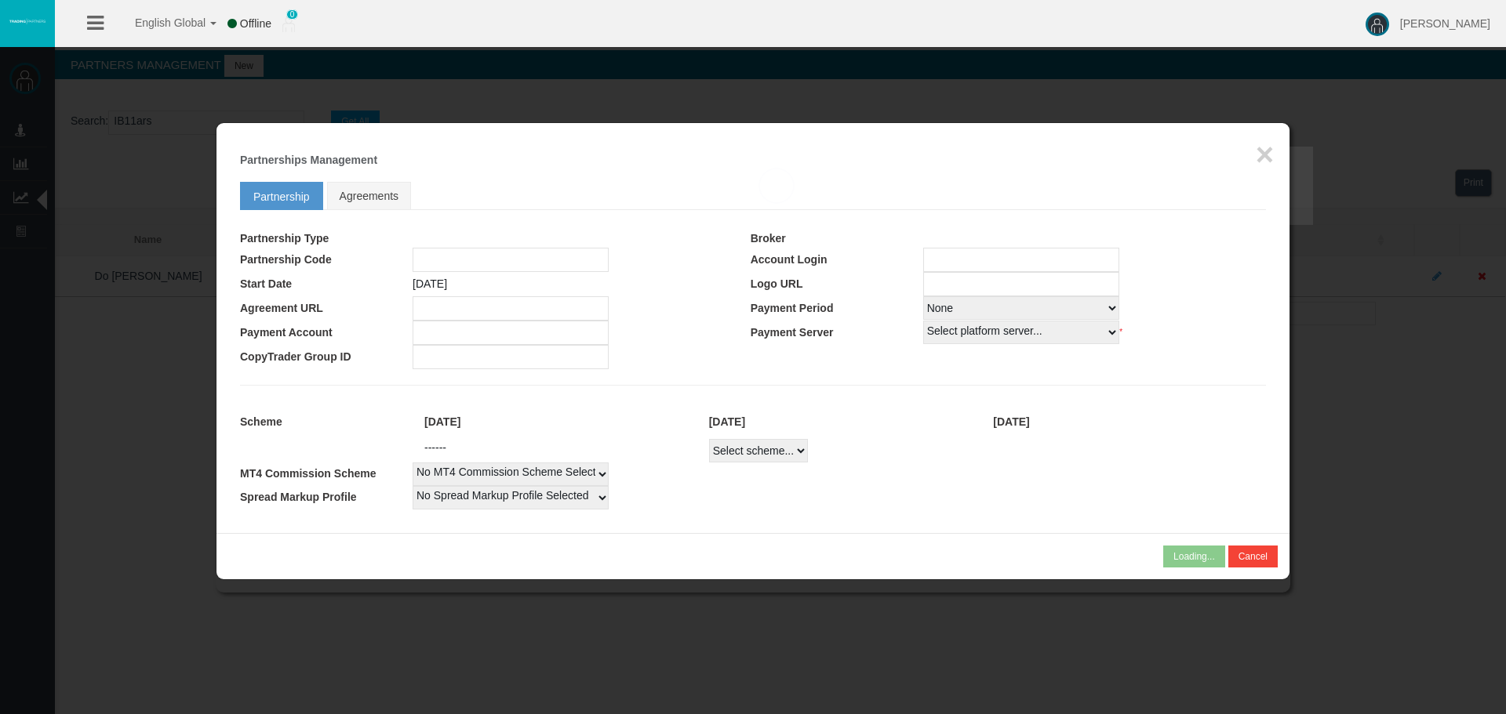
type input "IB11ars"
type input "19267431"
select select
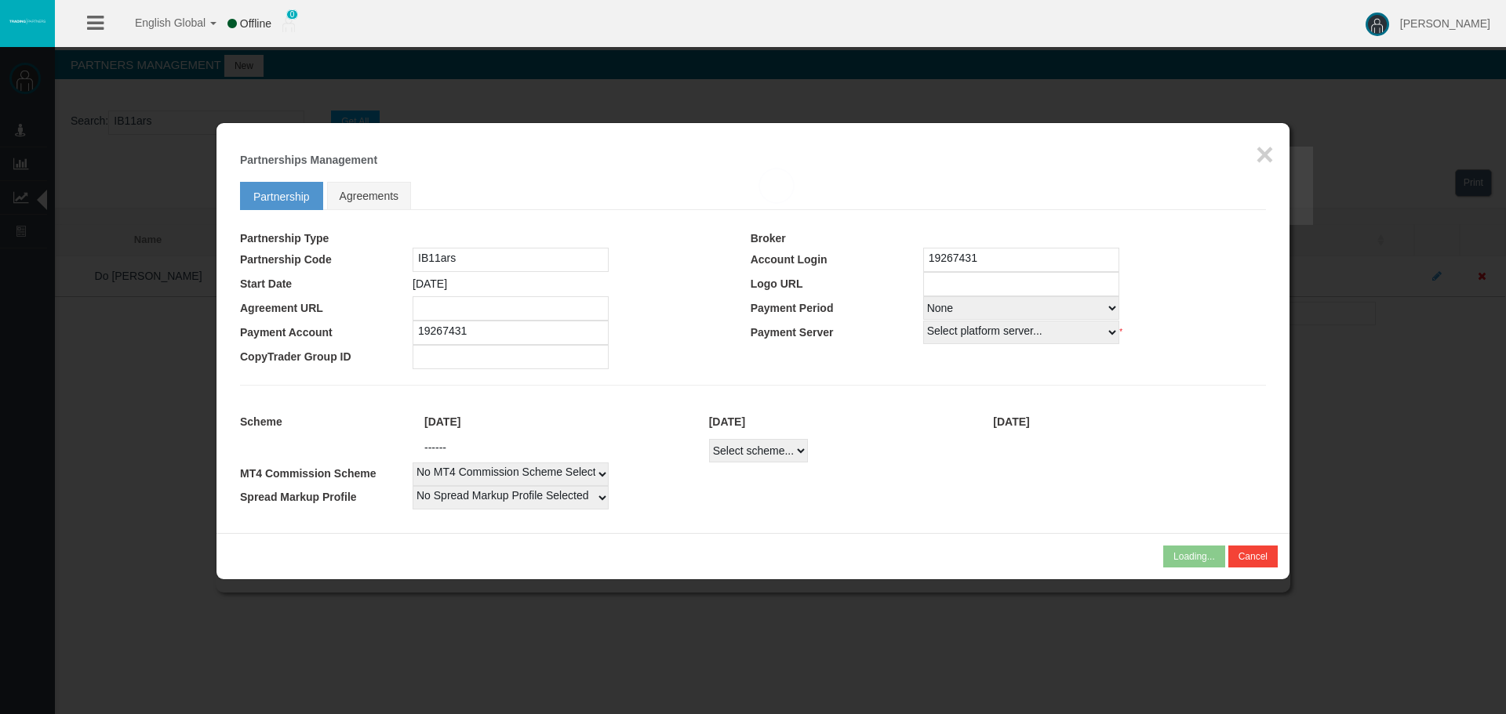
select select
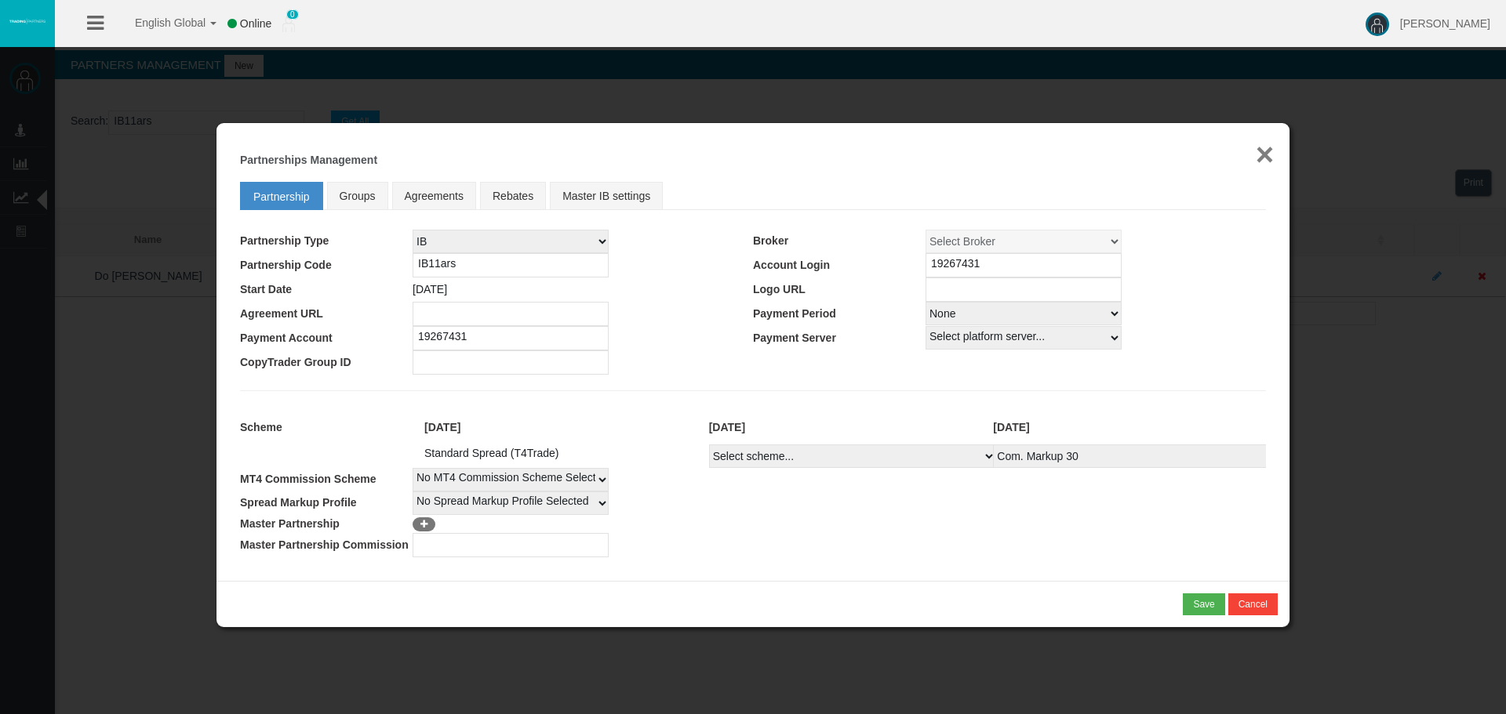
drag, startPoint x: 1265, startPoint y: 155, endPoint x: 1216, endPoint y: 160, distance: 49.6
click at [1265, 155] on button "×" at bounding box center [1265, 154] width 18 height 31
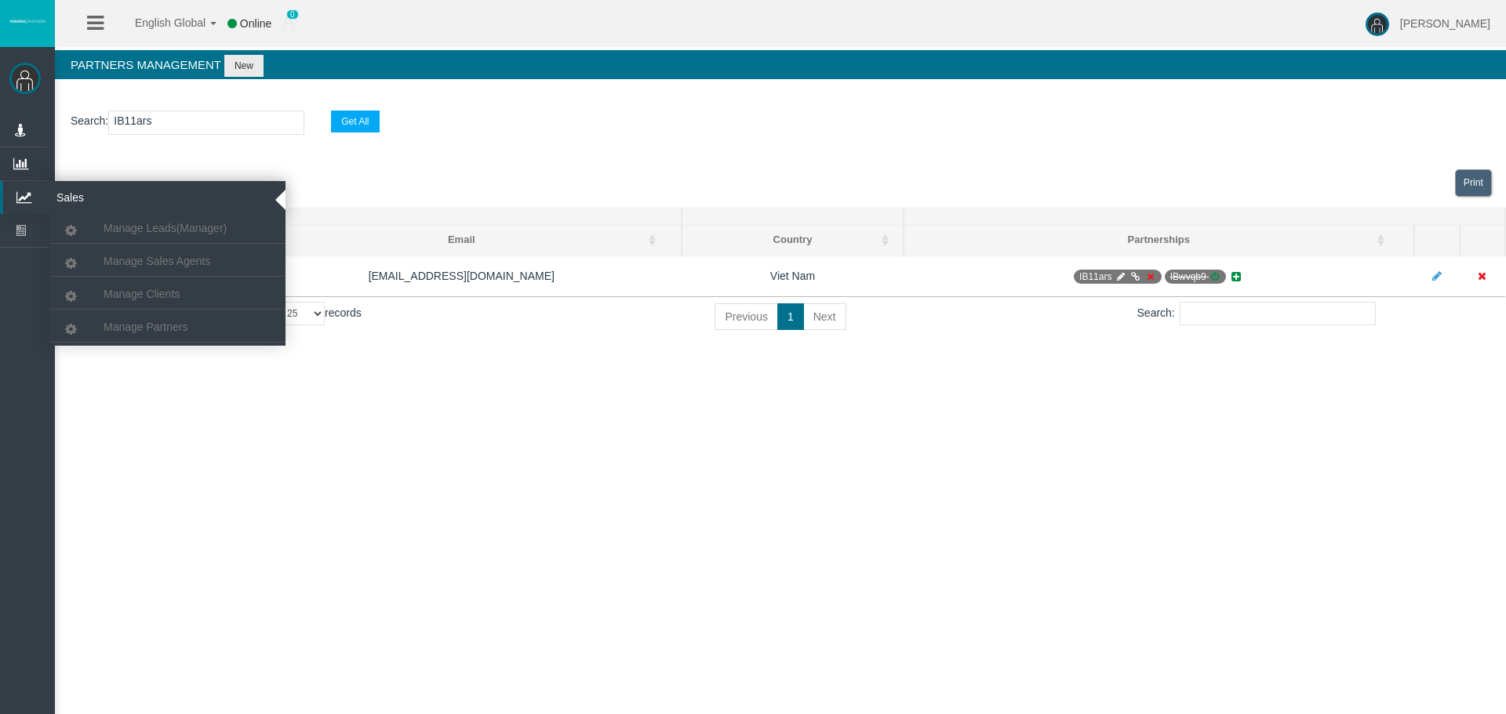
click at [33, 198] on icon at bounding box center [24, 197] width 42 height 33
click at [164, 289] on span "Manage Clients" at bounding box center [142, 294] width 76 height 13
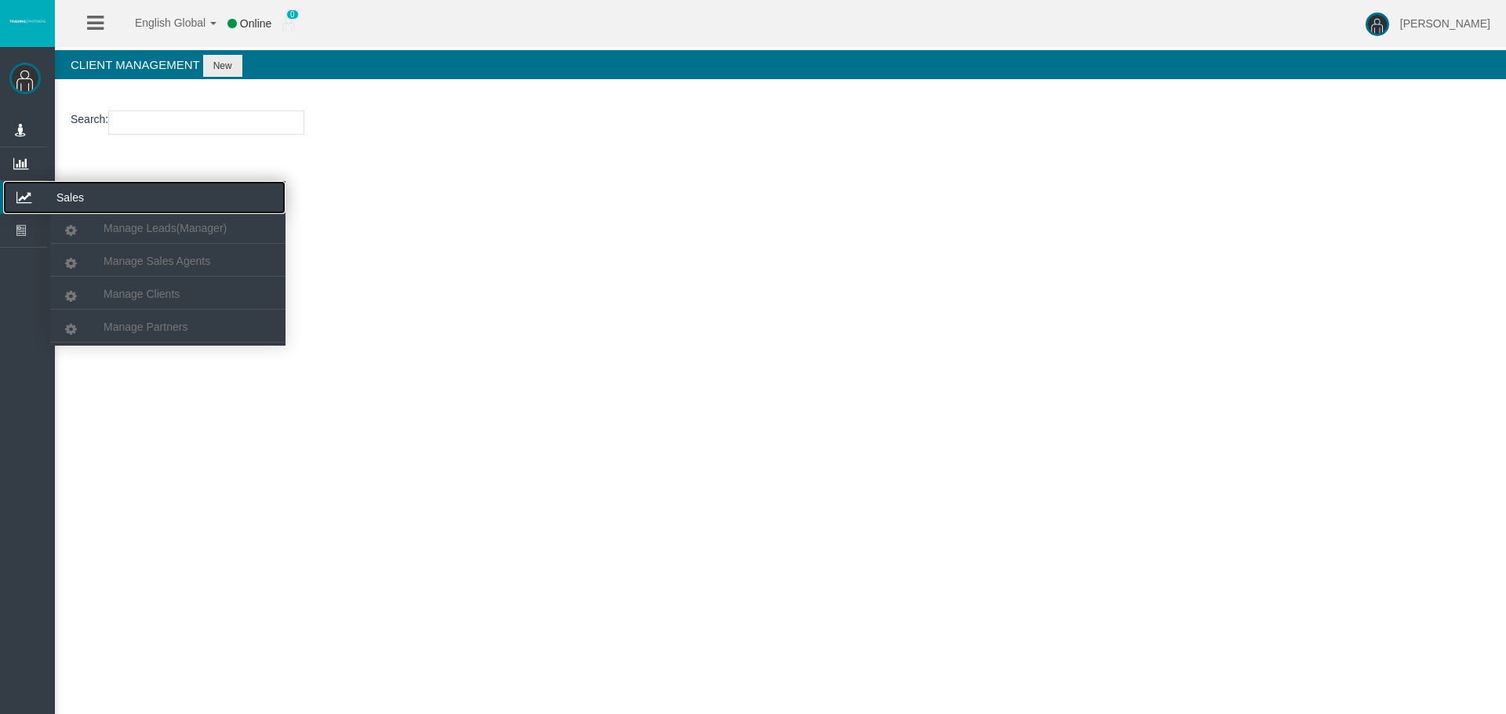
click at [35, 199] on icon at bounding box center [24, 197] width 42 height 33
click at [123, 293] on span "Manage Clients" at bounding box center [142, 294] width 76 height 13
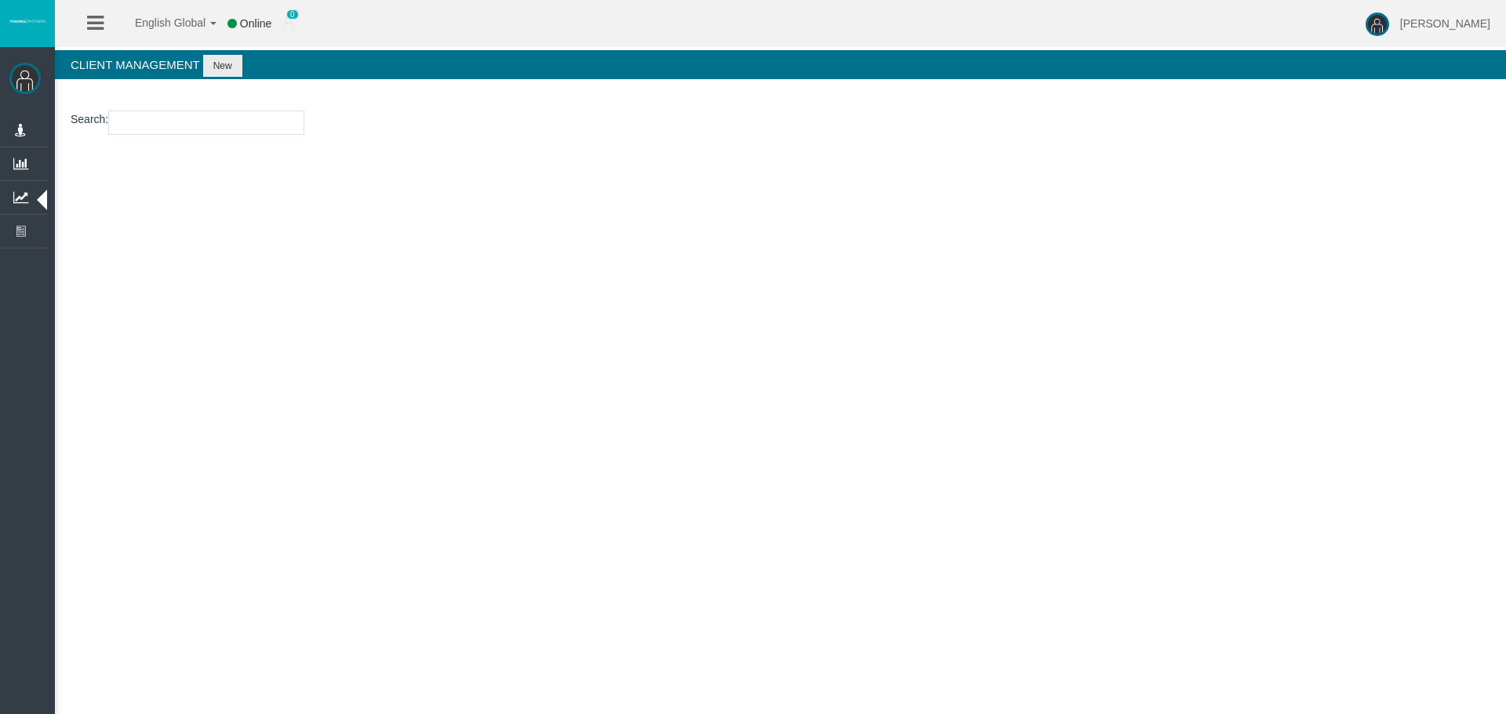
click at [149, 117] on input "number" at bounding box center [206, 123] width 196 height 24
paste input "15176770"
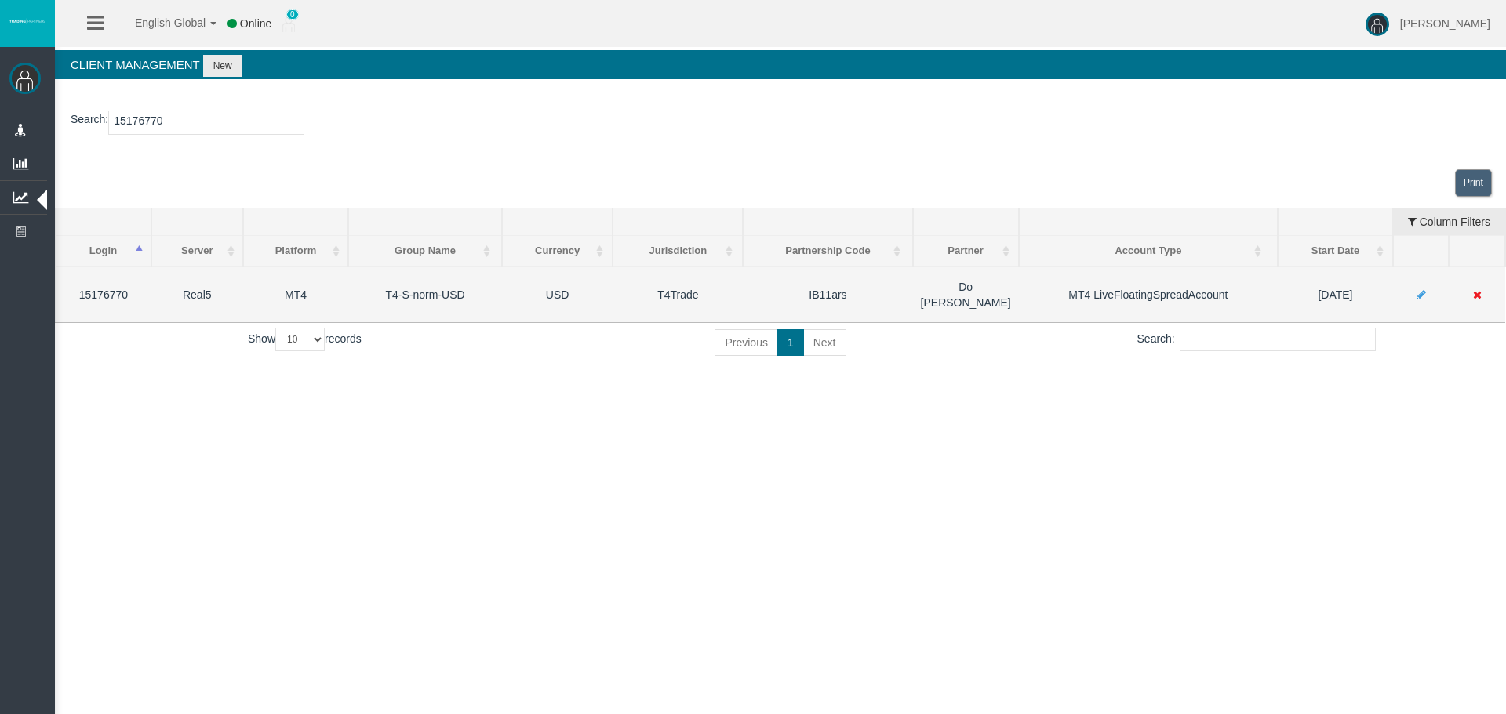
type input "15176770"
click at [1478, 289] on icon at bounding box center [1477, 294] width 9 height 11
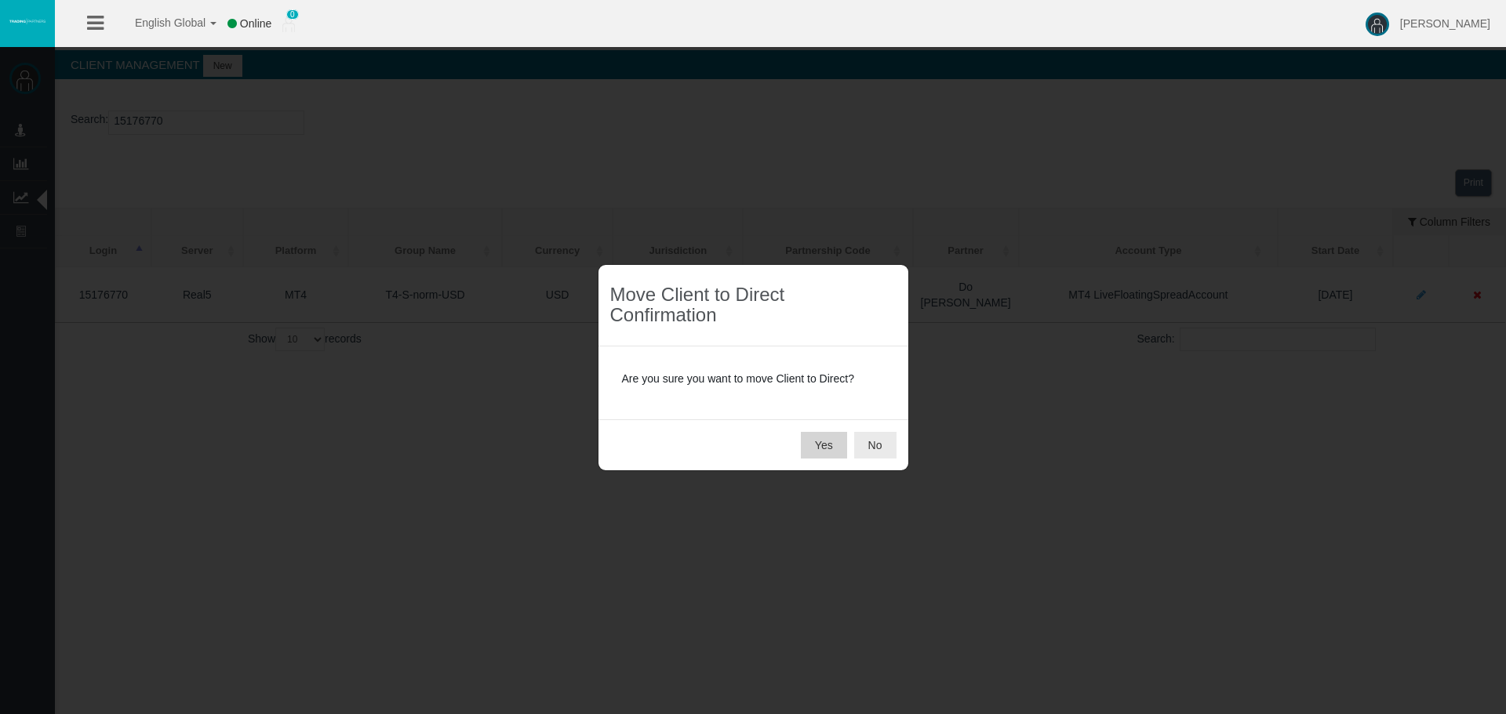
click at [809, 444] on button "Yes" at bounding box center [824, 445] width 46 height 27
